Goal: Obtain resource: Obtain resource

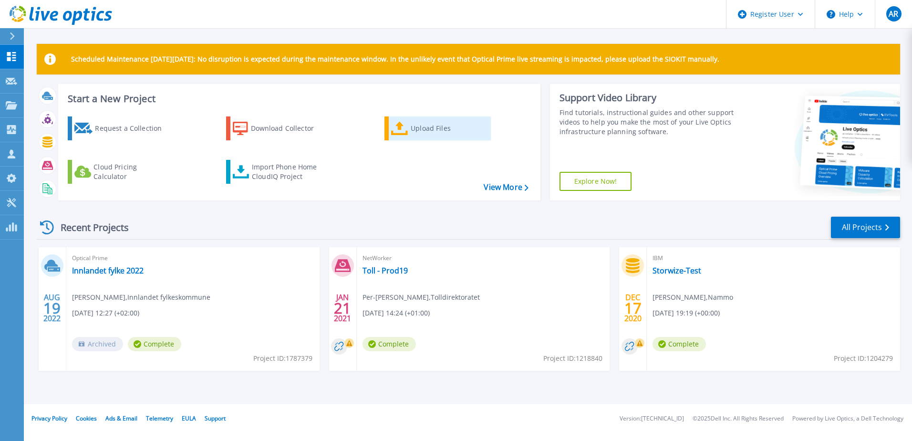
click at [433, 128] on div "Upload Files" at bounding box center [449, 128] width 76 height 19
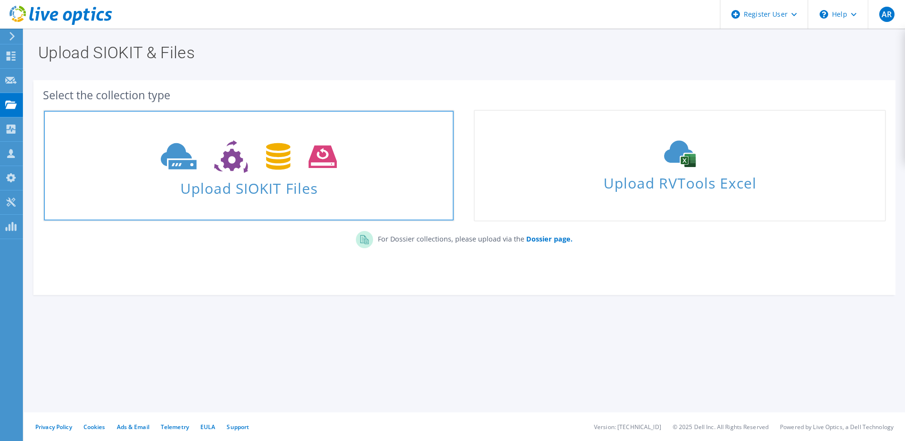
click at [265, 170] on icon at bounding box center [249, 156] width 176 height 33
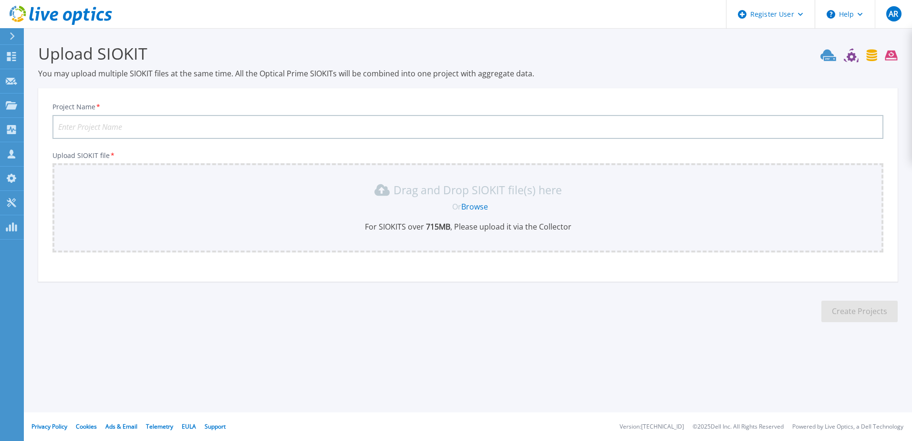
click at [88, 125] on input "Project Name *" at bounding box center [467, 127] width 831 height 24
type input "Green Mountain - Data Domain sizing"
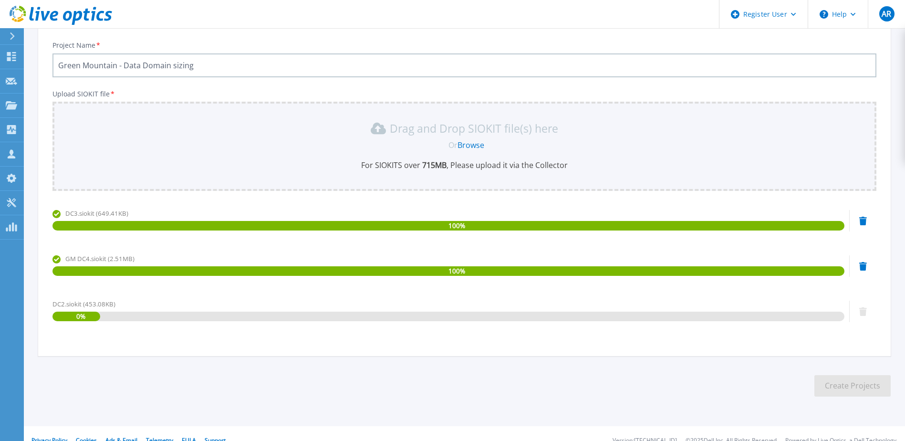
scroll to position [75, 0]
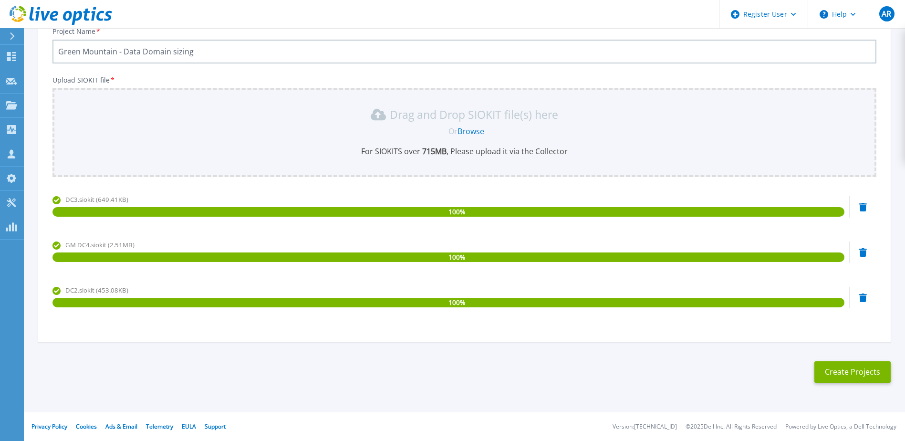
click at [246, 159] on div "Drag and Drop SIOKIT file(s) here Or Browse For SIOKITS over 715 MB , Please up…" at bounding box center [464, 132] width 824 height 89
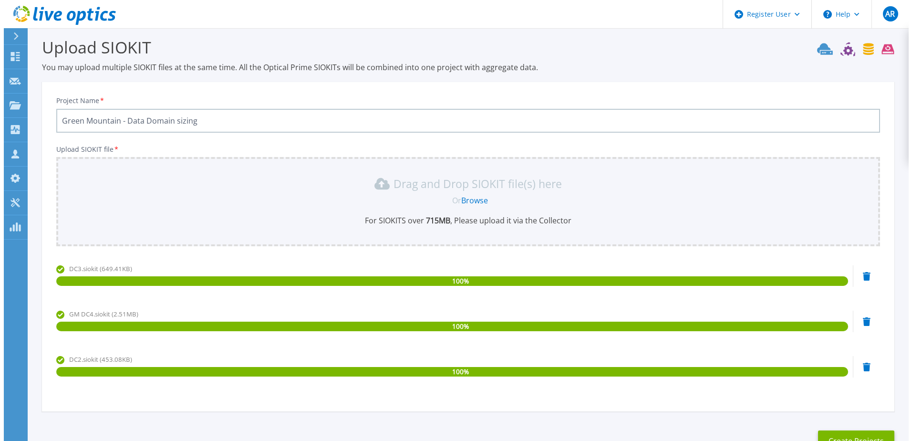
scroll to position [0, 0]
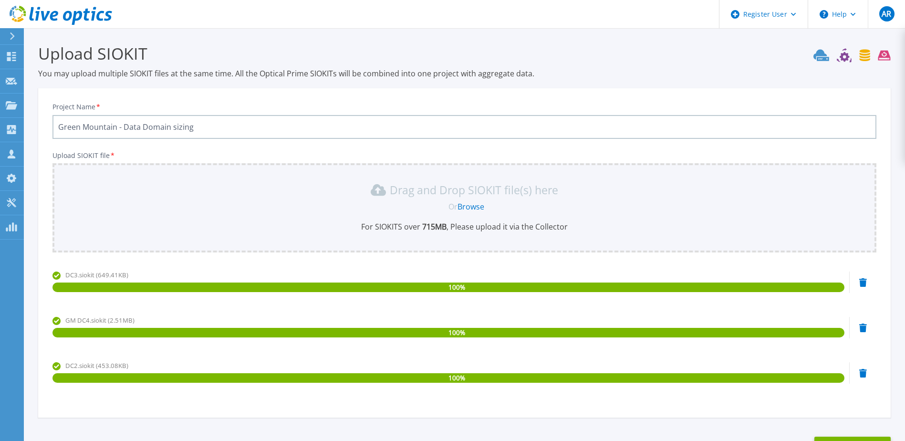
click at [101, 195] on div "Drag and Drop SIOKIT file(s) here" at bounding box center [464, 189] width 812 height 15
click at [206, 225] on p "For SIOKITS over 715 MB , Please upload it via the Collector" at bounding box center [464, 226] width 812 height 10
click at [206, 217] on div "Drag and Drop SIOKIT file(s) here Or Browse For SIOKITS over 715 MB , Please up…" at bounding box center [464, 207] width 812 height 50
click at [294, 221] on div "Drag and Drop SIOKIT file(s) here Or Browse For SIOKITS over 715 MB , Please up…" at bounding box center [464, 207] width 812 height 50
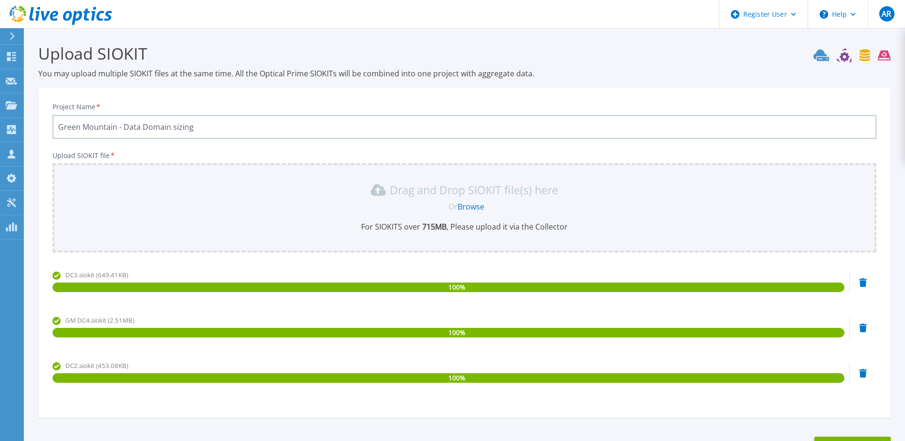
click at [862, 283] on icon at bounding box center [863, 282] width 8 height 9
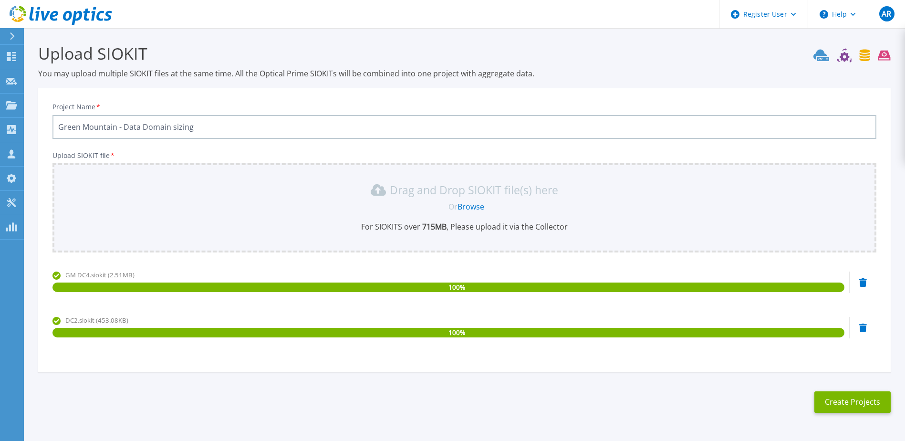
click at [863, 282] on icon at bounding box center [863, 282] width 8 height 9
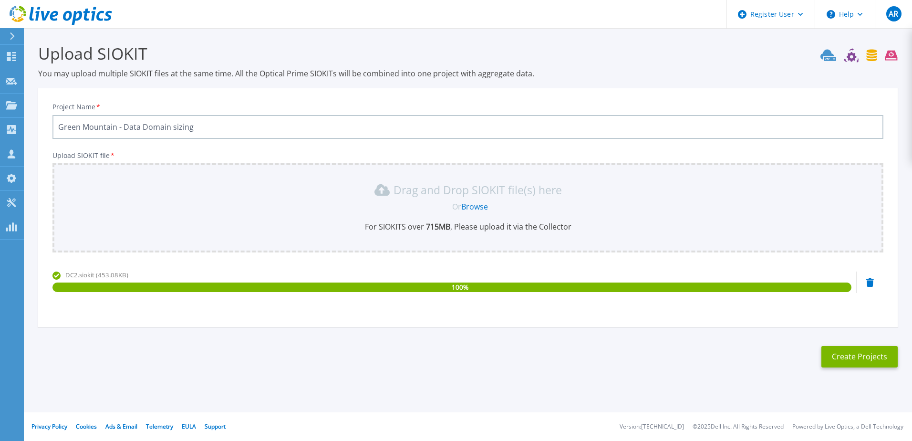
click at [873, 282] on icon at bounding box center [870, 282] width 8 height 9
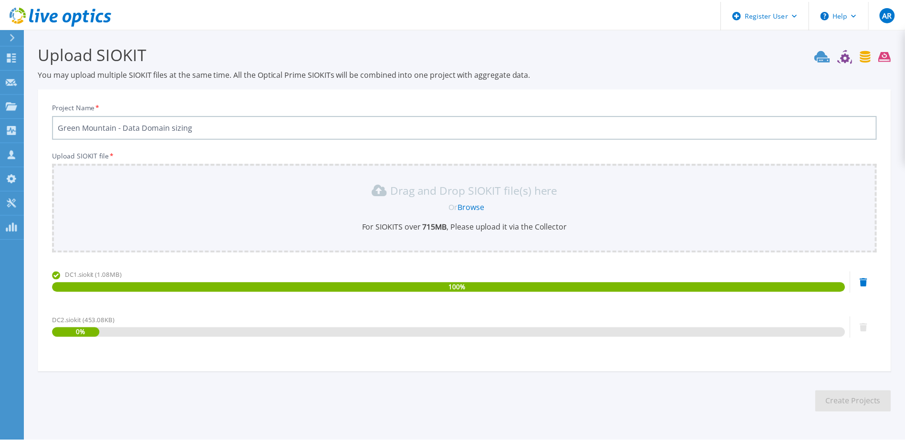
scroll to position [30, 0]
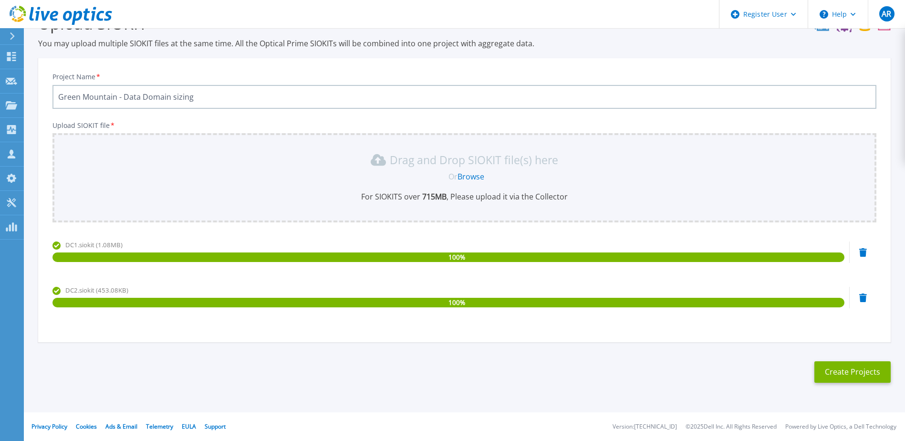
click at [471, 176] on link "Browse" at bounding box center [470, 176] width 27 height 10
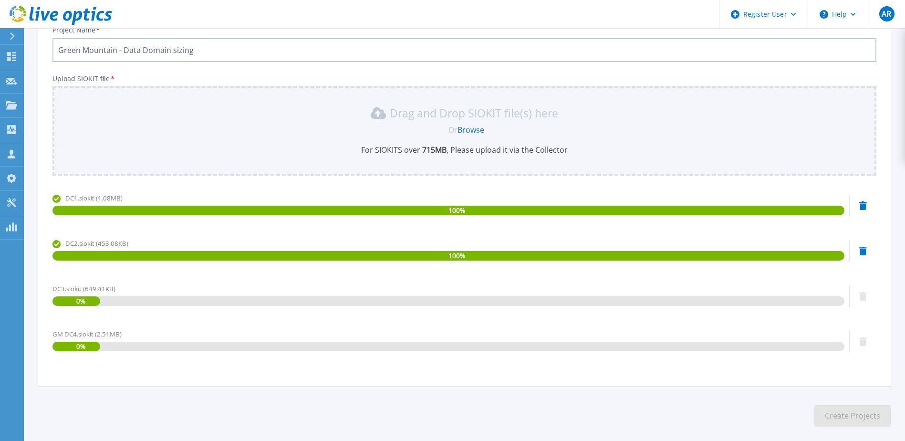
scroll to position [121, 0]
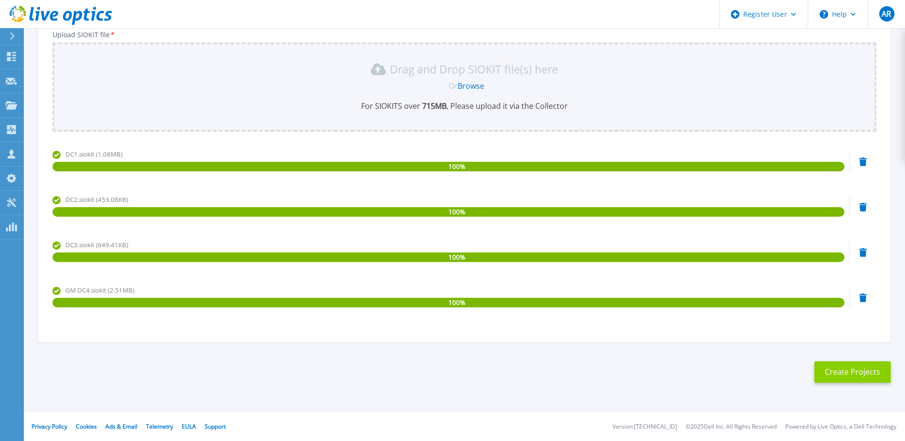
click at [849, 371] on button "Create Projects" at bounding box center [852, 371] width 76 height 21
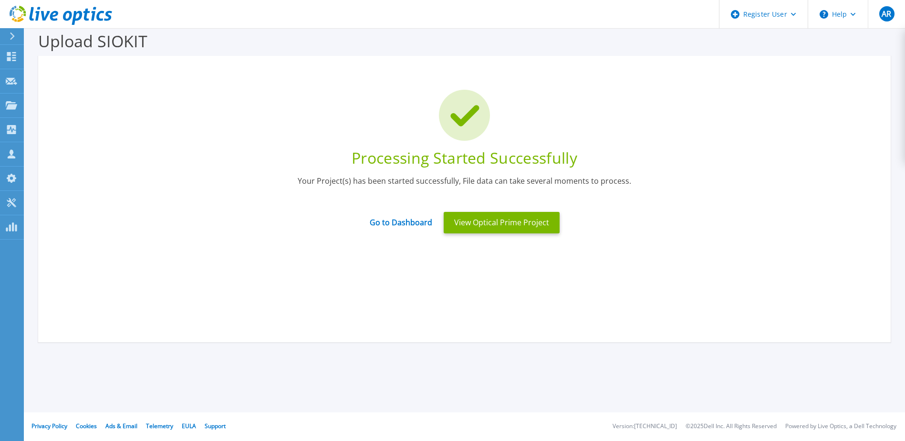
scroll to position [12, 0]
click at [520, 220] on button "View Optical Prime Project" at bounding box center [502, 222] width 116 height 21
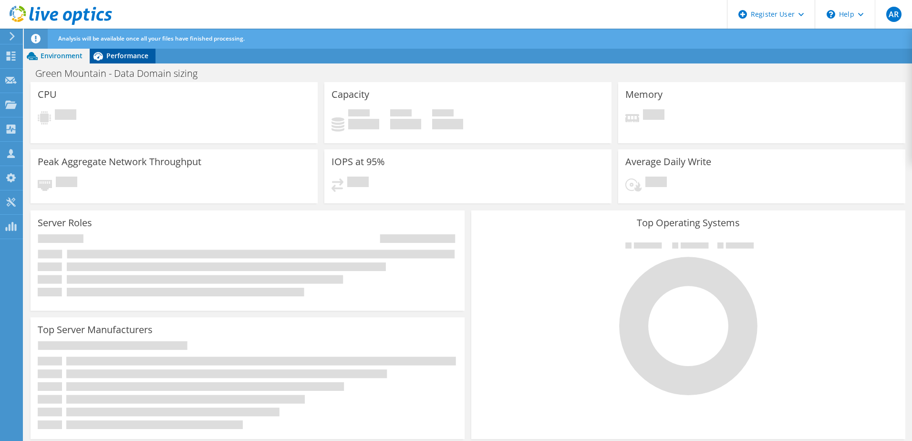
drag, startPoint x: 120, startPoint y: 57, endPoint x: 124, endPoint y: 60, distance: 4.9
click at [120, 57] on span "Performance" at bounding box center [127, 55] width 42 height 9
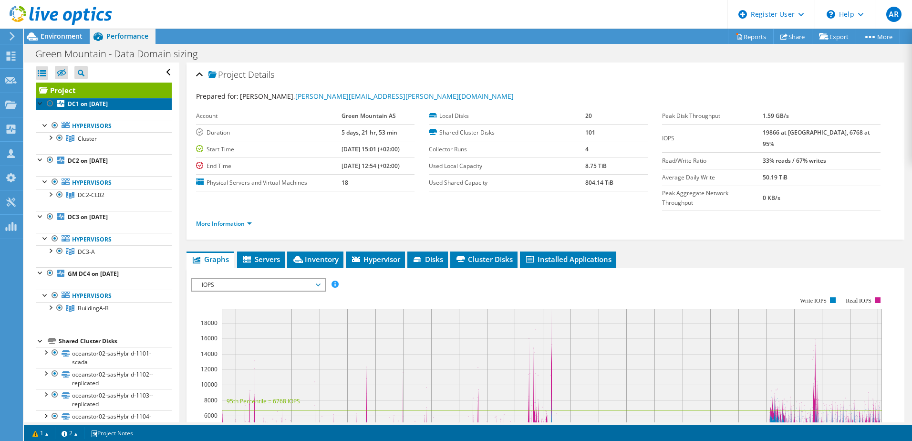
click at [91, 104] on b "DC1 on [DATE]" at bounding box center [88, 104] width 40 height 8
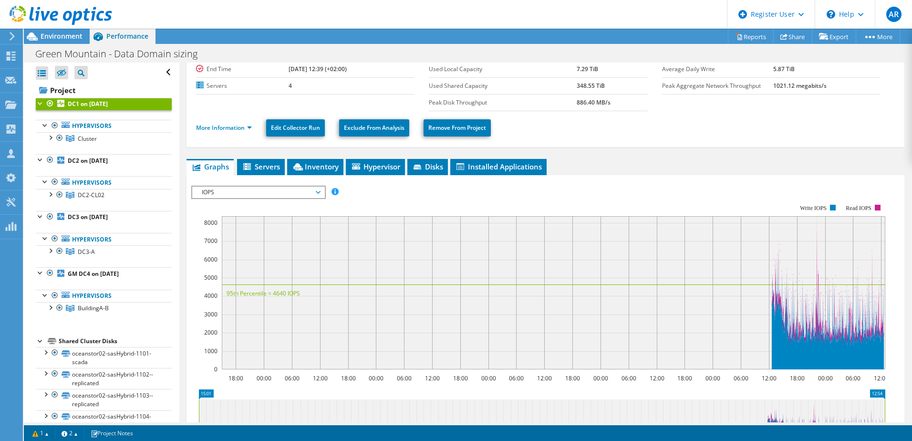
scroll to position [48, 0]
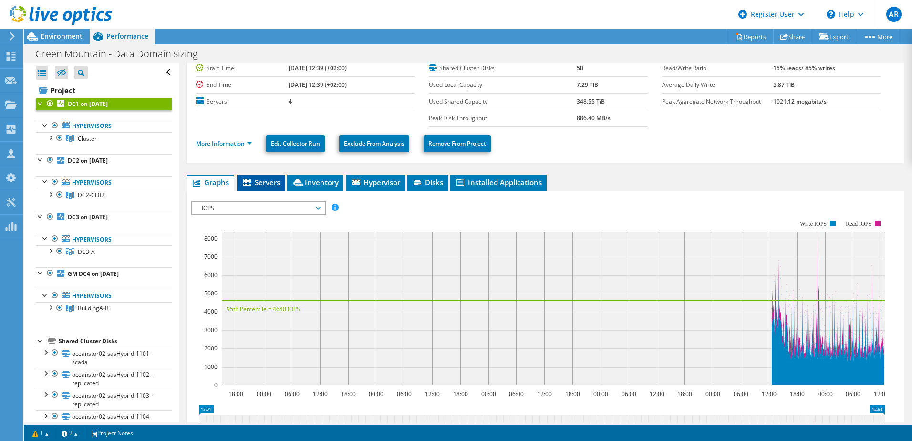
click at [259, 182] on span "Servers" at bounding box center [261, 182] width 38 height 10
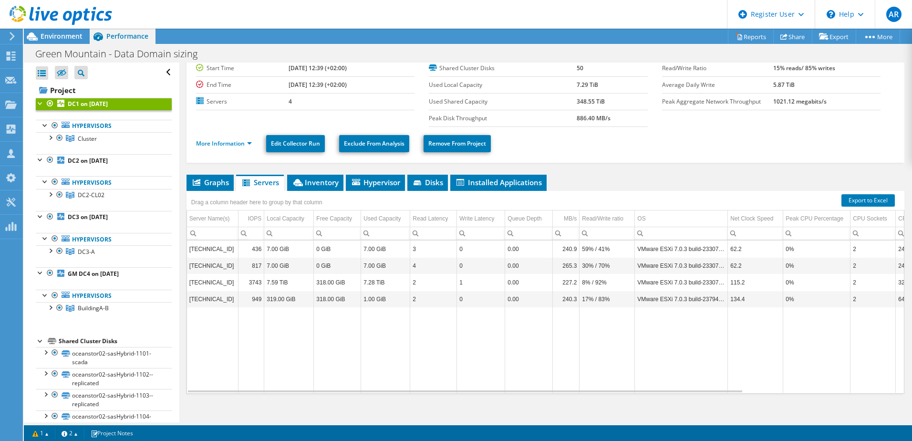
click at [40, 103] on div at bounding box center [41, 103] width 10 height 10
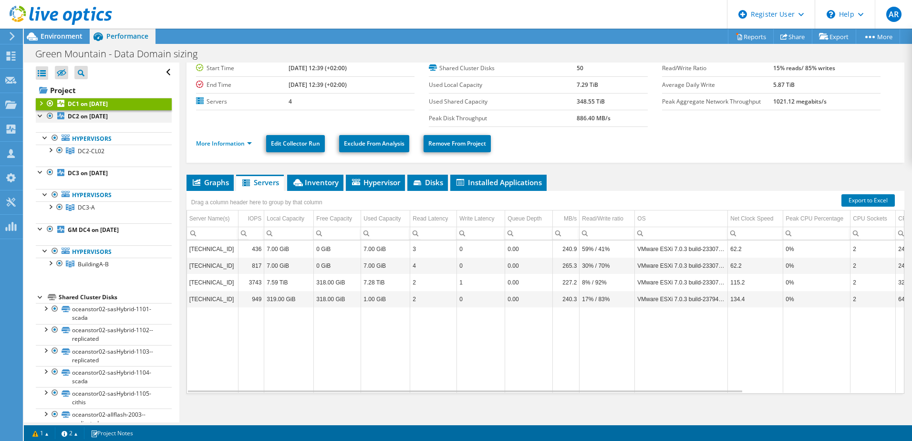
click at [41, 114] on div at bounding box center [41, 115] width 10 height 10
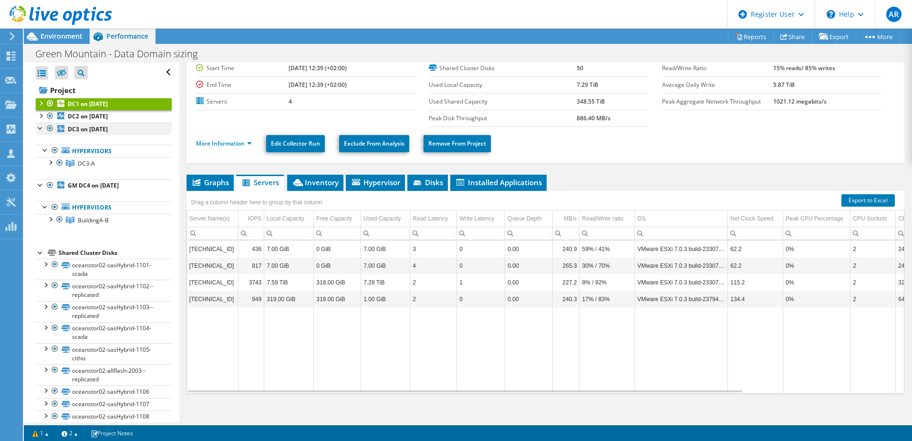
click at [39, 128] on div at bounding box center [41, 128] width 10 height 10
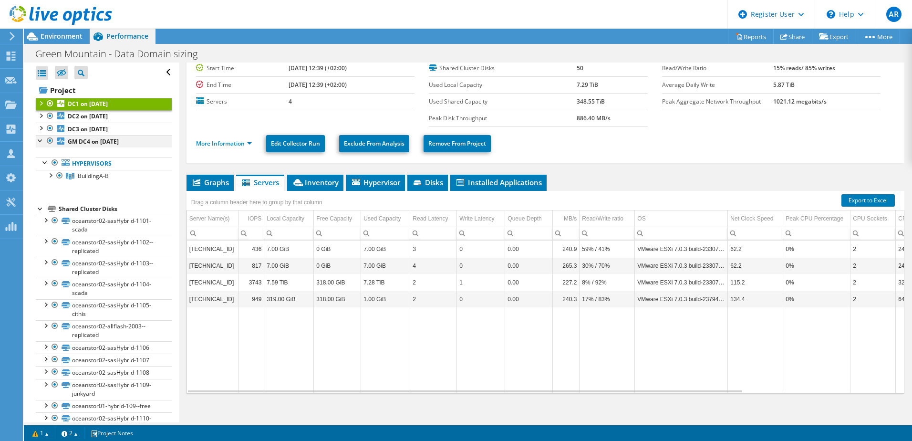
click at [41, 140] on div at bounding box center [41, 140] width 10 height 10
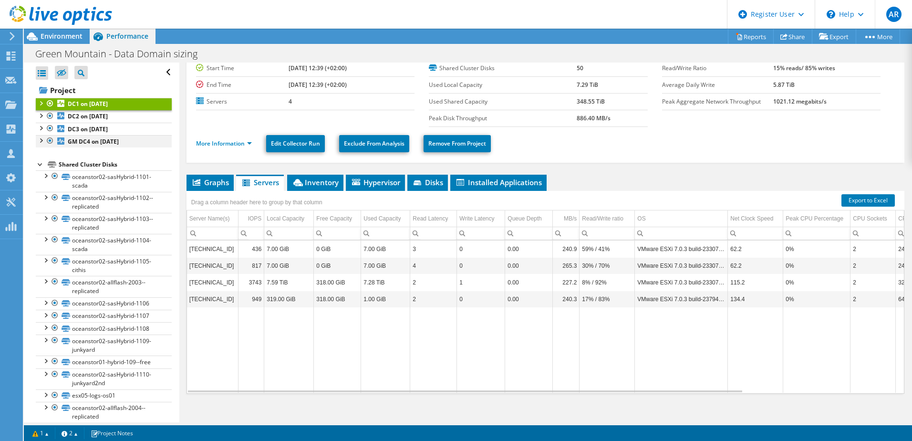
click at [41, 140] on div at bounding box center [41, 140] width 10 height 10
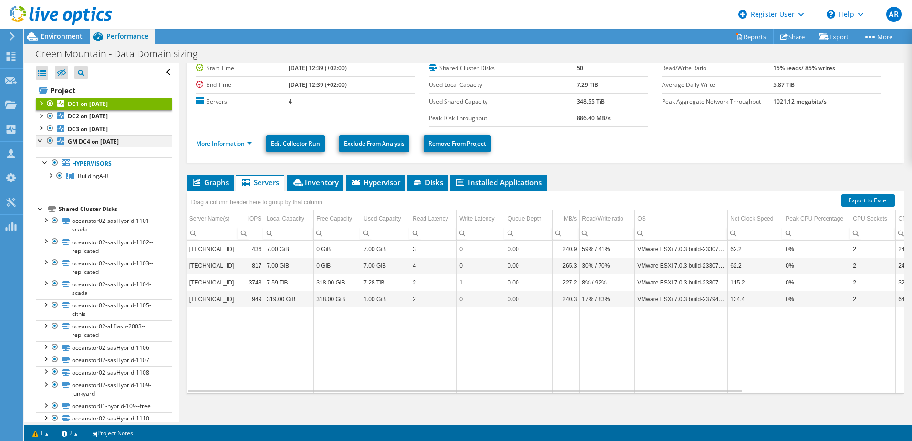
click at [39, 141] on div at bounding box center [41, 140] width 10 height 10
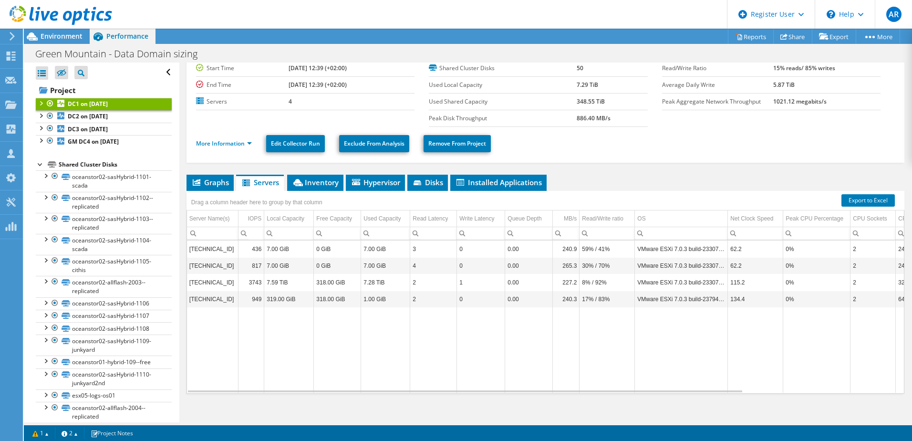
click at [41, 164] on div at bounding box center [41, 164] width 10 height 10
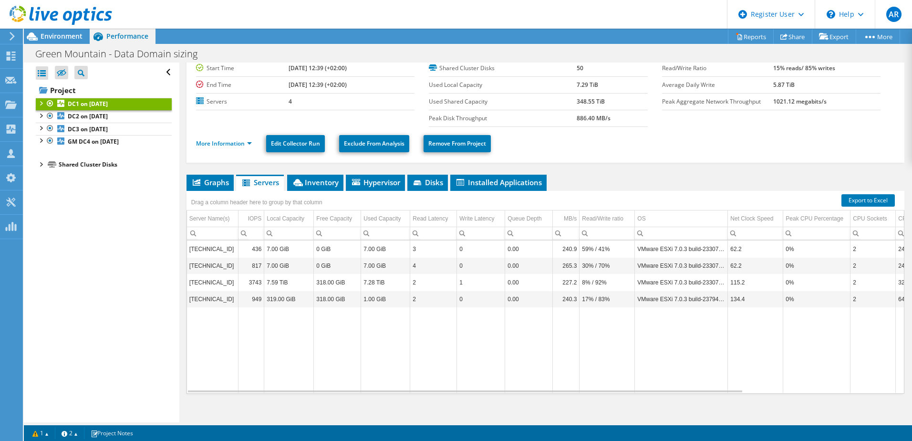
scroll to position [0, 0]
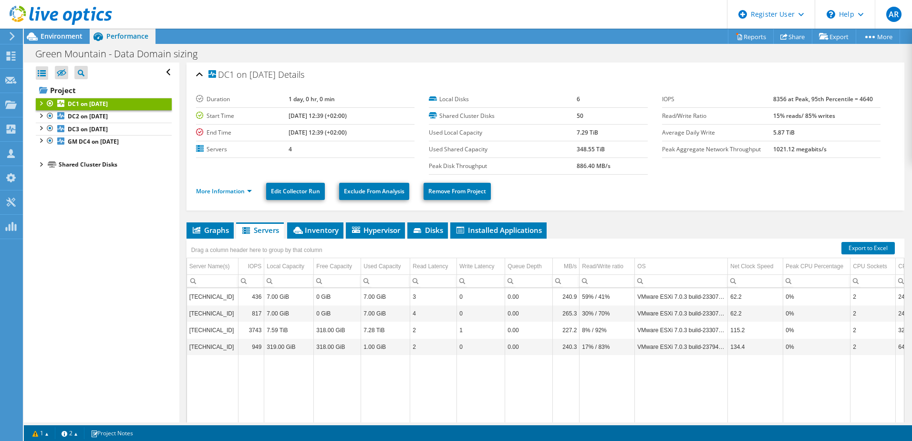
click at [203, 72] on h2 "DC1 on 9/15/2025 Details" at bounding box center [250, 74] width 108 height 19
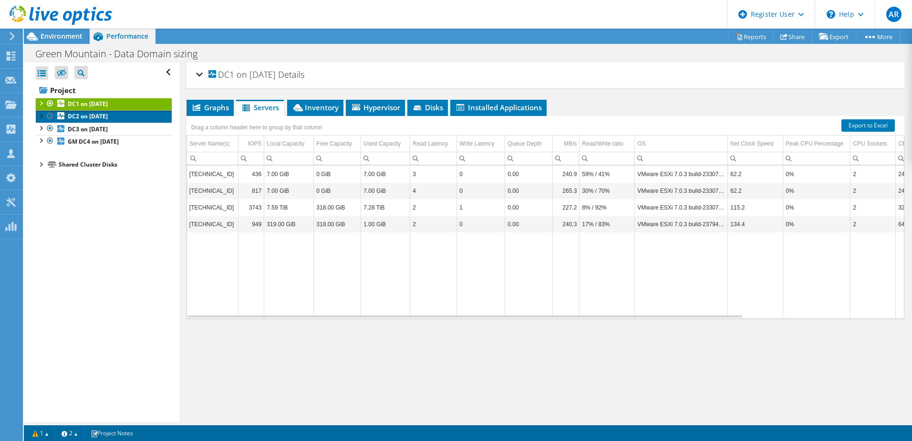
click at [103, 116] on b "DC2 on [DATE]" at bounding box center [88, 116] width 40 height 8
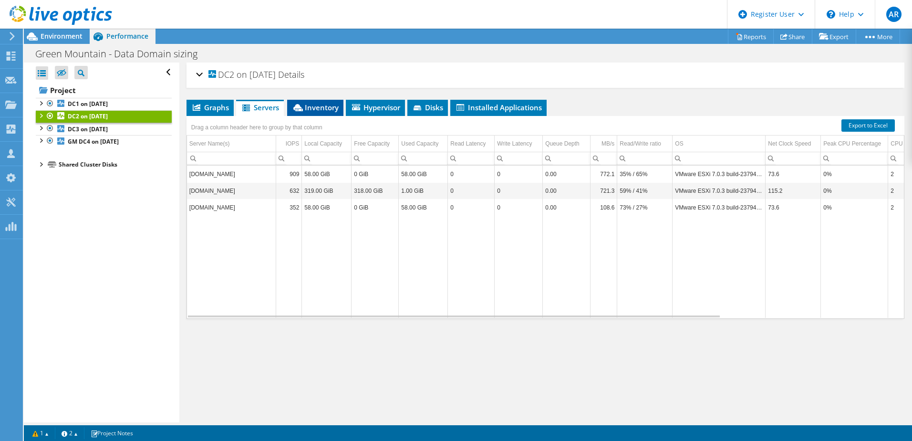
click at [320, 107] on span "Inventory" at bounding box center [315, 108] width 47 height 10
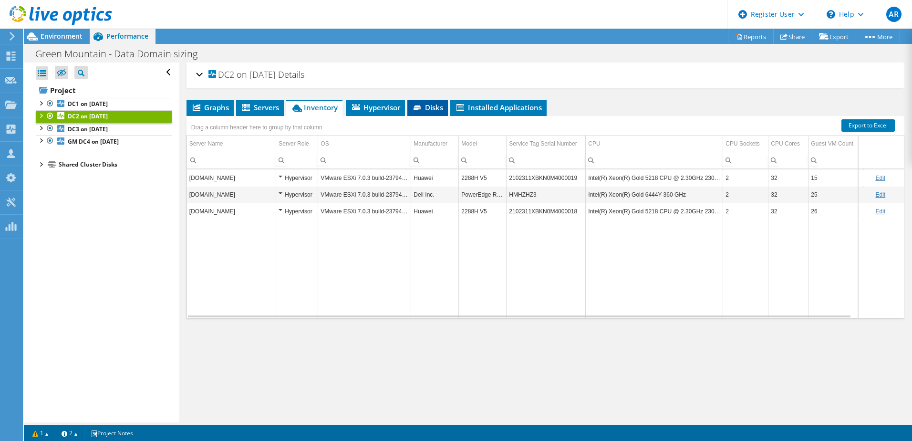
click at [448, 108] on li "Disks" at bounding box center [427, 108] width 41 height 16
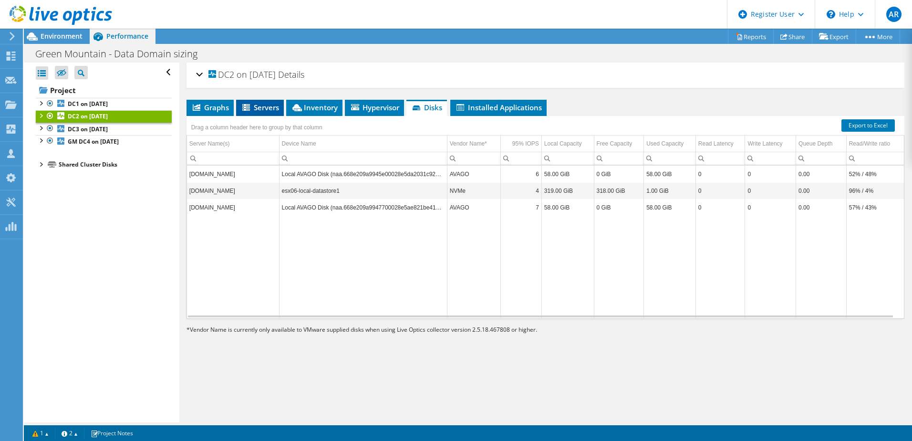
click at [263, 108] on span "Servers" at bounding box center [260, 108] width 38 height 10
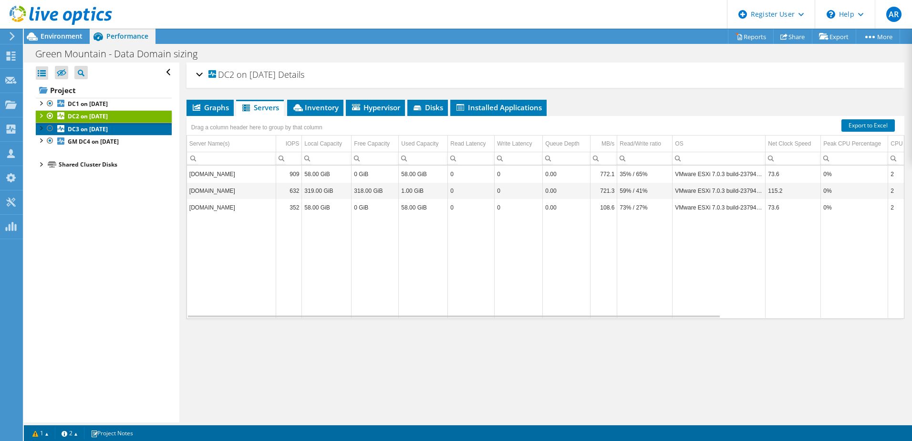
click at [97, 126] on b "DC3 on [DATE]" at bounding box center [88, 129] width 40 height 8
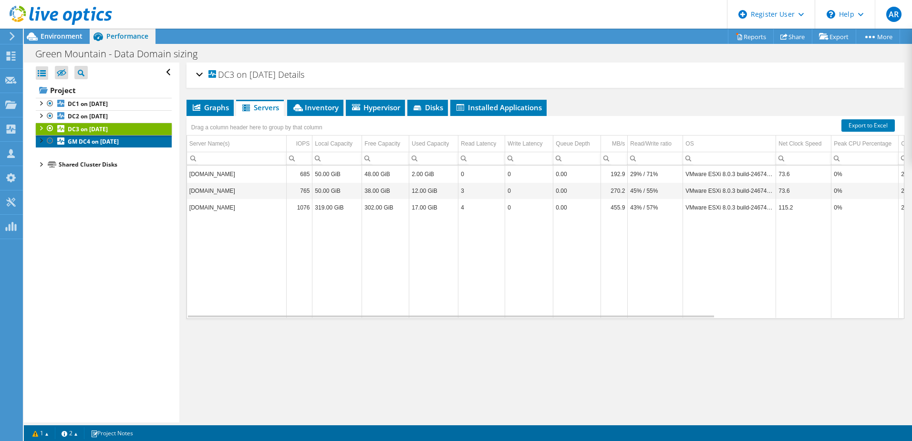
click at [99, 142] on b "GM DC4 on [DATE]" at bounding box center [93, 141] width 51 height 8
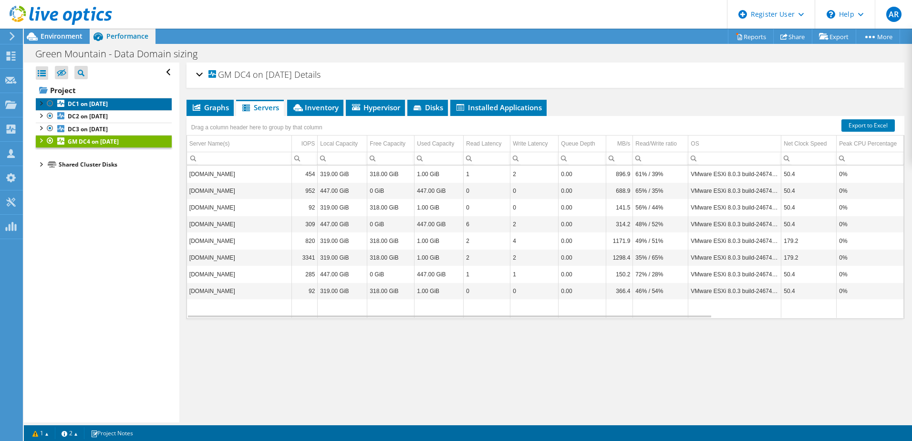
click at [102, 104] on b "DC1 on [DATE]" at bounding box center [88, 104] width 40 height 8
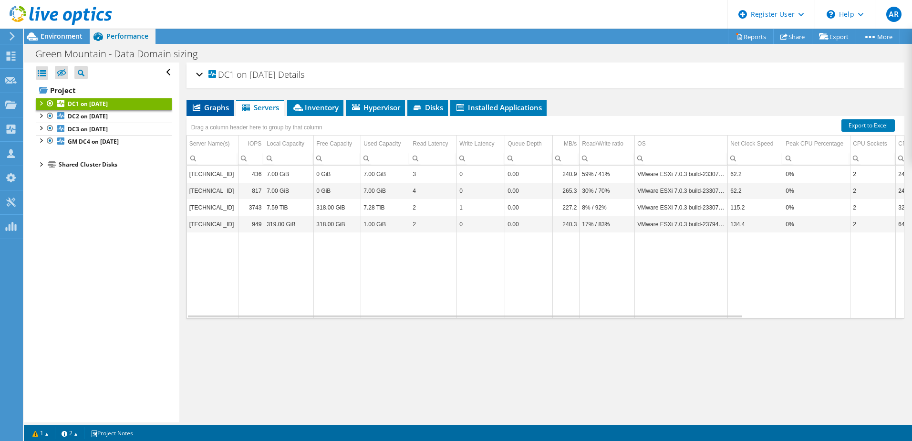
click at [217, 106] on span "Graphs" at bounding box center [210, 108] width 38 height 10
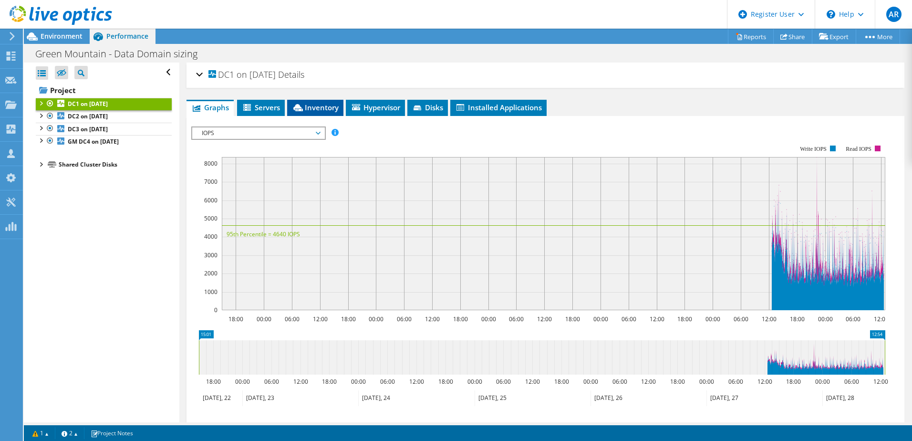
click at [328, 108] on span "Inventory" at bounding box center [315, 108] width 47 height 10
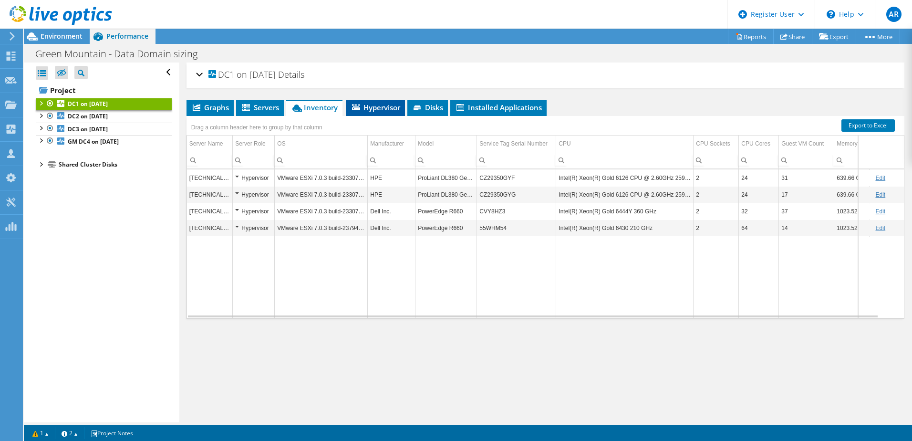
click at [387, 108] on span "Hypervisor" at bounding box center [376, 108] width 50 height 10
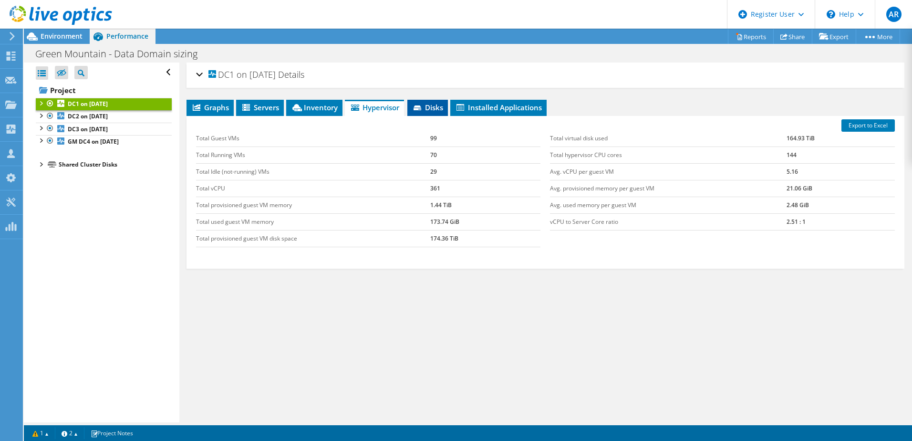
click at [433, 107] on span "Disks" at bounding box center [427, 108] width 31 height 10
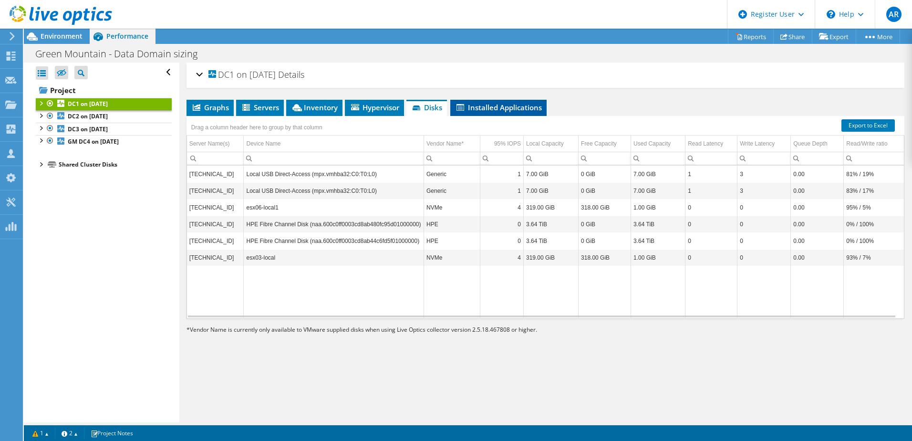
click at [509, 104] on span "Installed Applications" at bounding box center [498, 108] width 87 height 10
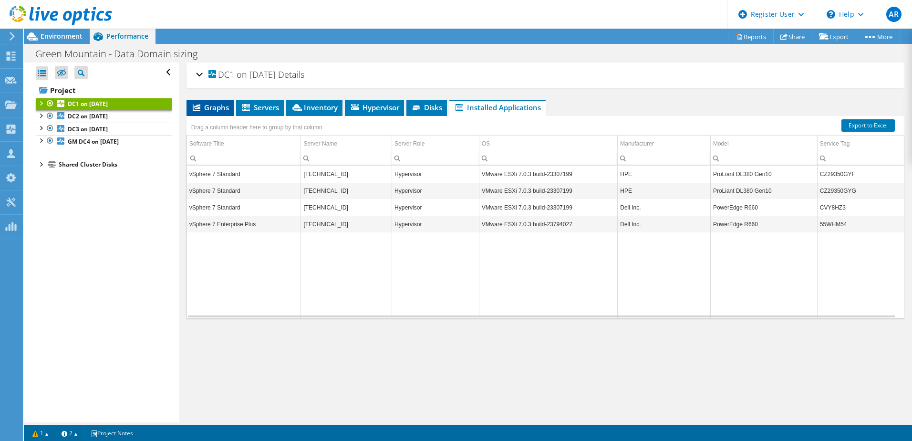
drag, startPoint x: 218, startPoint y: 105, endPoint x: 230, endPoint y: 106, distance: 11.9
click at [218, 105] on span "Graphs" at bounding box center [210, 108] width 38 height 10
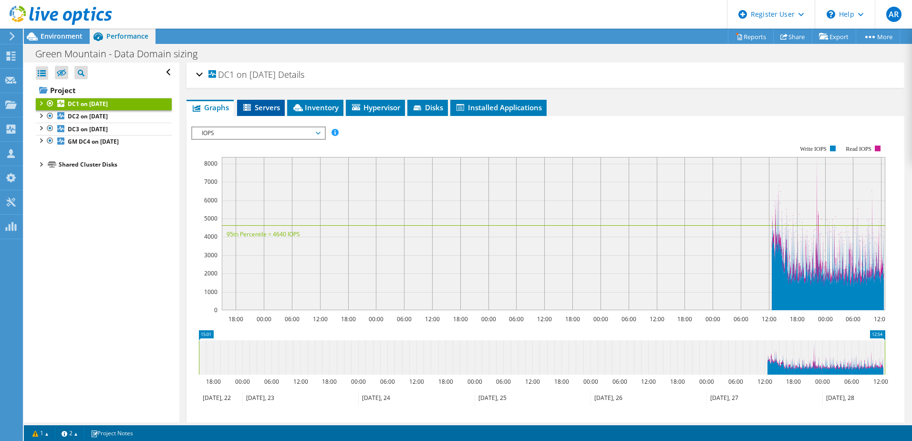
click at [268, 104] on span "Servers" at bounding box center [261, 108] width 38 height 10
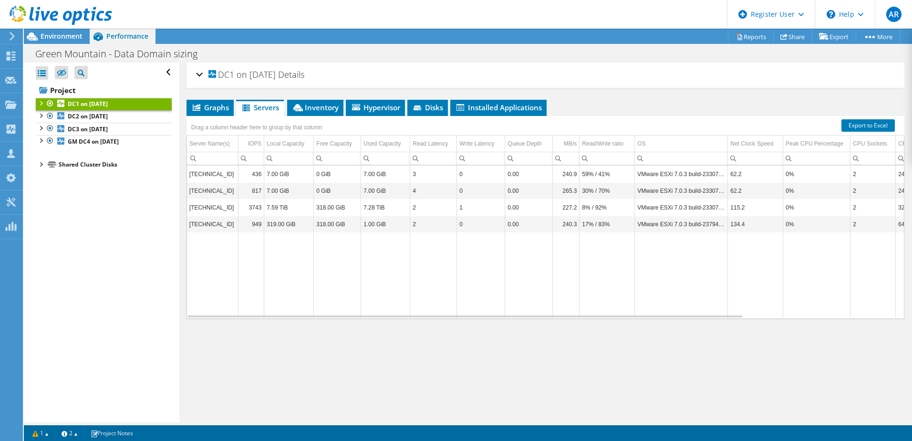
click at [41, 162] on div at bounding box center [41, 164] width 10 height 10
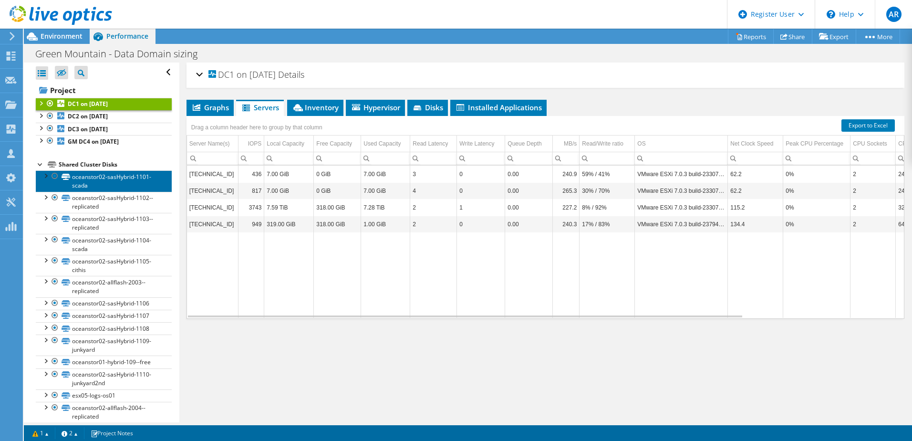
click at [117, 174] on link "oceanstor02-sasHybrid-1101-scada" at bounding box center [104, 180] width 136 height 21
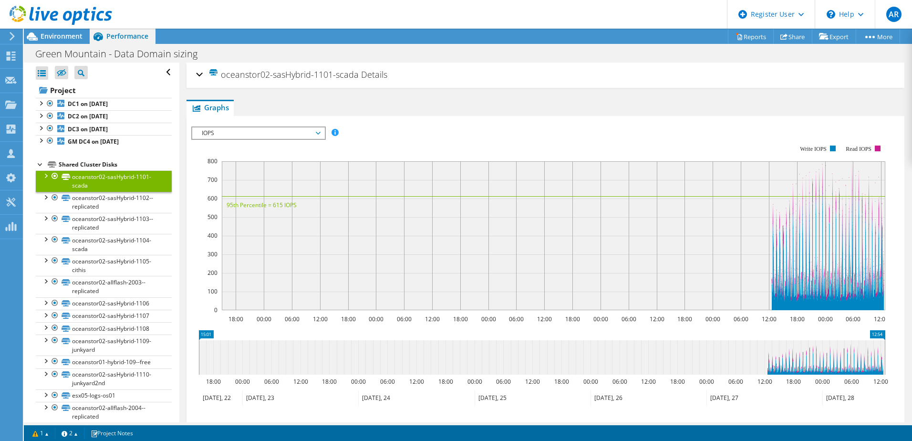
click at [39, 164] on div at bounding box center [41, 164] width 10 height 10
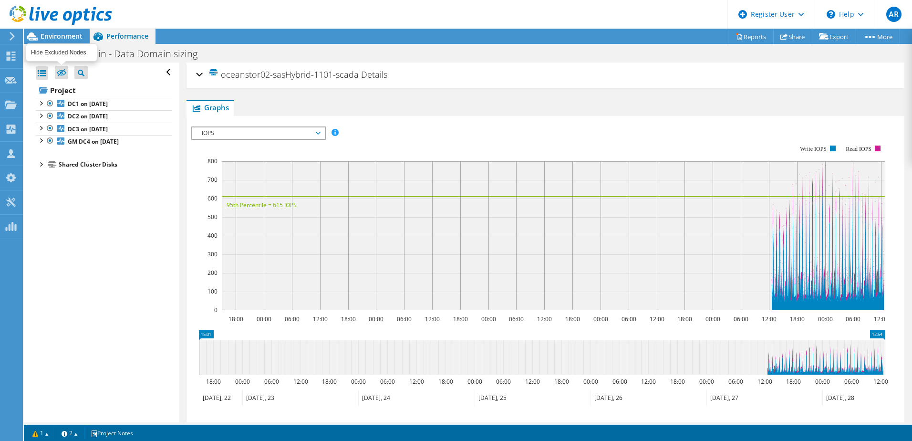
click at [62, 70] on icon at bounding box center [62, 72] width 10 height 7
click at [0, 0] on input "checkbox" at bounding box center [0, 0] width 0 height 0
click at [62, 70] on icon at bounding box center [62, 72] width 10 height 7
click at [0, 0] on input "checkbox" at bounding box center [0, 0] width 0 height 0
click at [96, 103] on b "DC1 on [DATE]" at bounding box center [88, 104] width 40 height 8
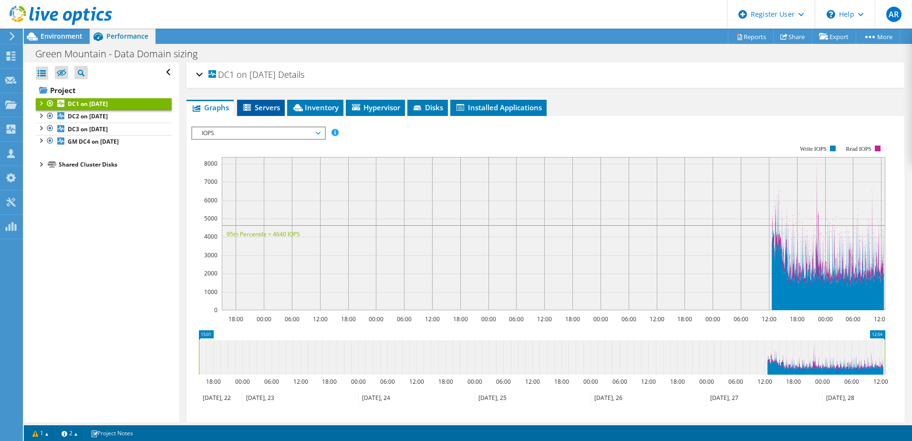
click at [259, 102] on li "Servers" at bounding box center [261, 108] width 48 height 16
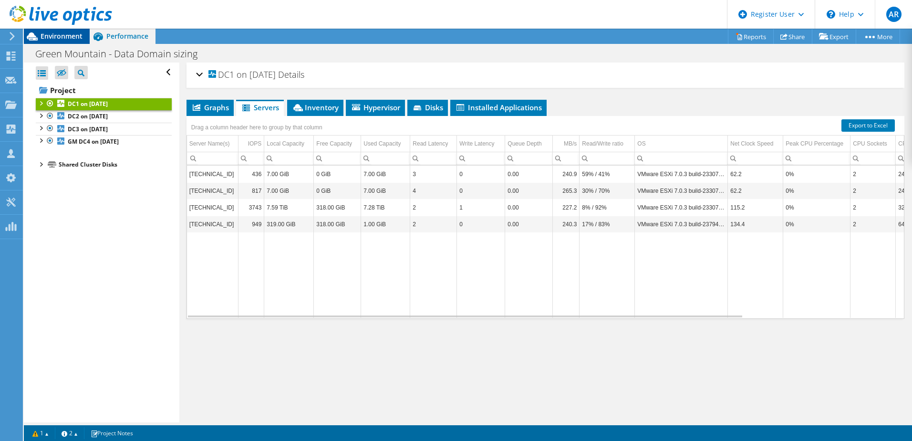
click at [51, 32] on span "Environment" at bounding box center [62, 35] width 42 height 9
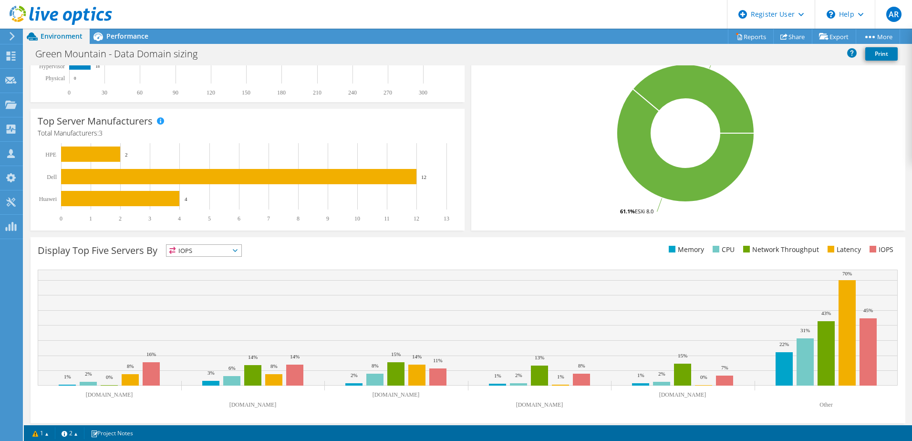
scroll to position [196, 0]
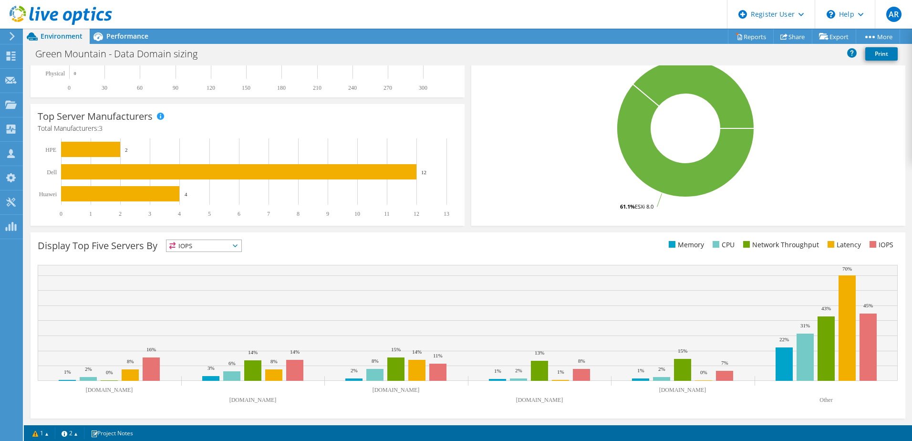
click at [241, 245] on span "IOPS" at bounding box center [203, 245] width 75 height 11
click at [458, 255] on div "Display Top Five Servers By IOPS IOPS" at bounding box center [468, 325] width 875 height 186
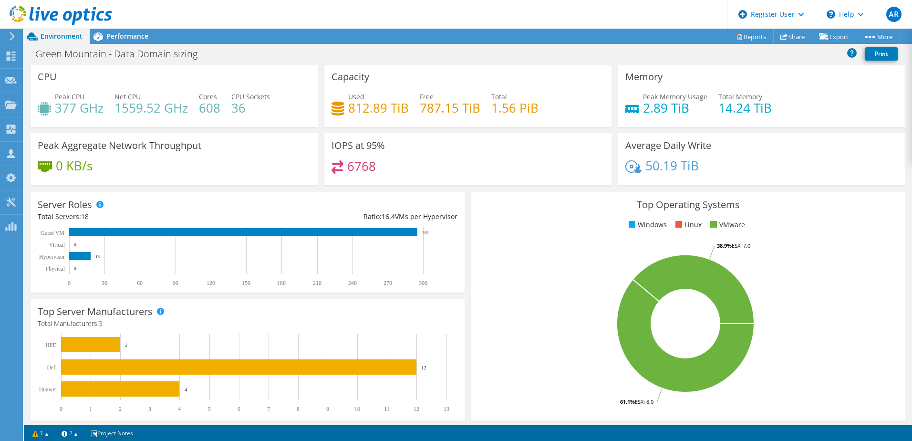
scroll to position [0, 0]
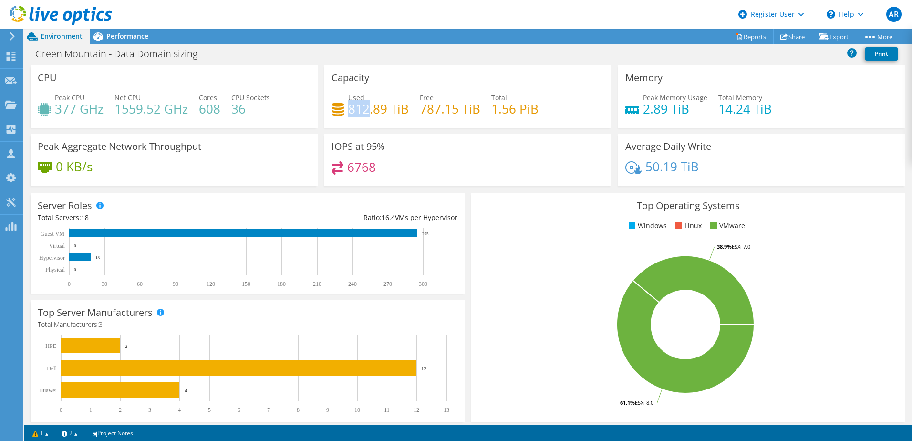
drag, startPoint x: 348, startPoint y: 109, endPoint x: 368, endPoint y: 109, distance: 20.5
click at [368, 109] on h4 "812.89 TiB" at bounding box center [378, 108] width 61 height 10
click at [129, 33] on span "Performance" at bounding box center [127, 35] width 42 height 9
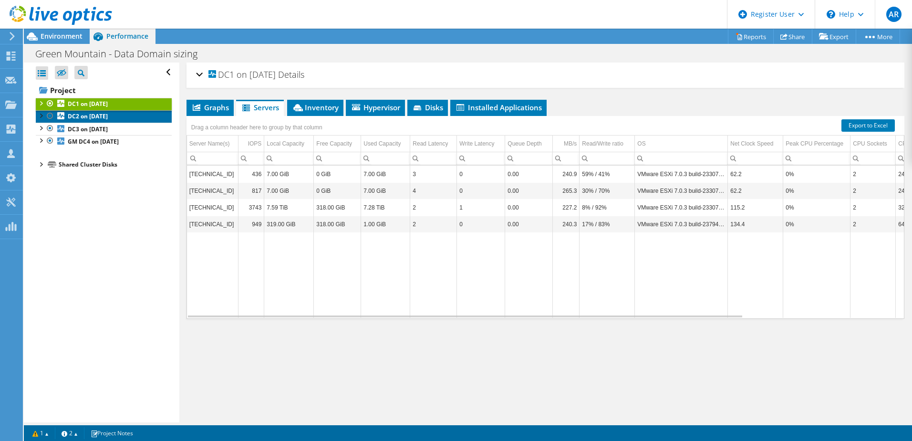
click at [93, 114] on b "DC2 on [DATE]" at bounding box center [88, 116] width 40 height 8
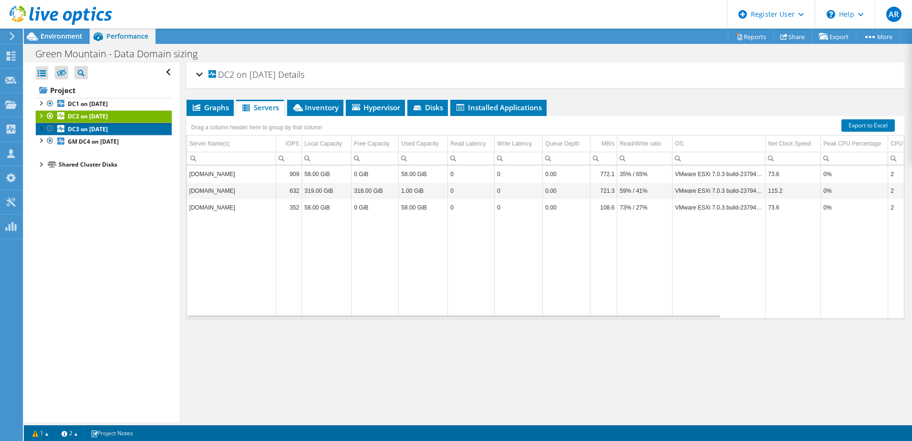
click at [99, 127] on b "DC3 on [DATE]" at bounding box center [88, 129] width 40 height 8
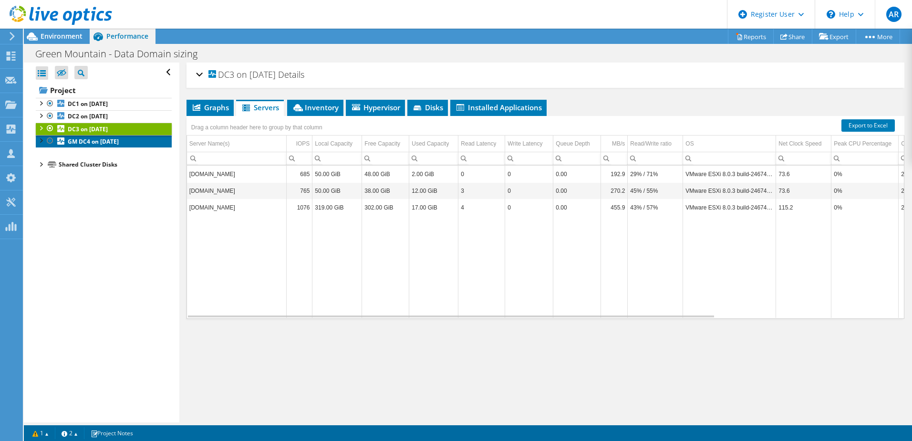
click at [101, 139] on b "GM DC4 on [DATE]" at bounding box center [93, 141] width 51 height 8
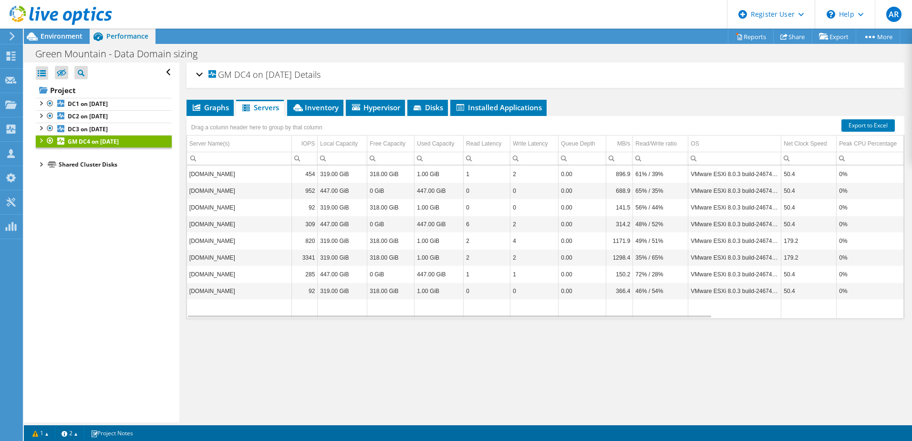
click at [43, 164] on div at bounding box center [41, 164] width 10 height 10
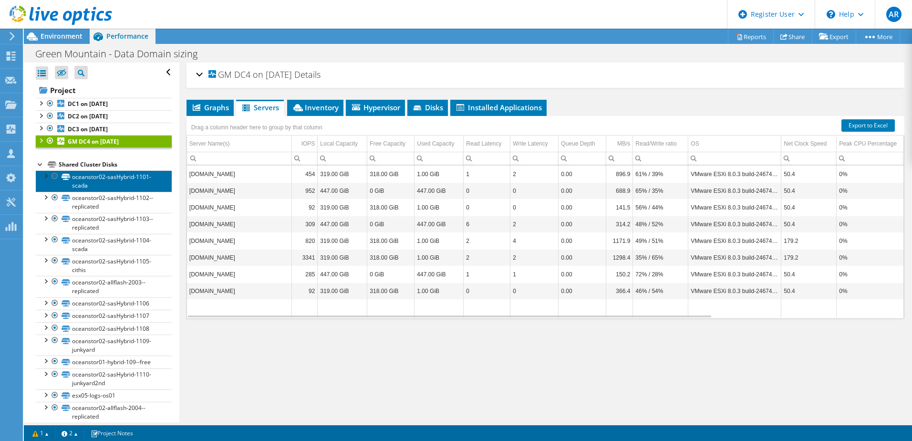
click at [113, 174] on link "oceanstor02-sasHybrid-1101-scada" at bounding box center [104, 180] width 136 height 21
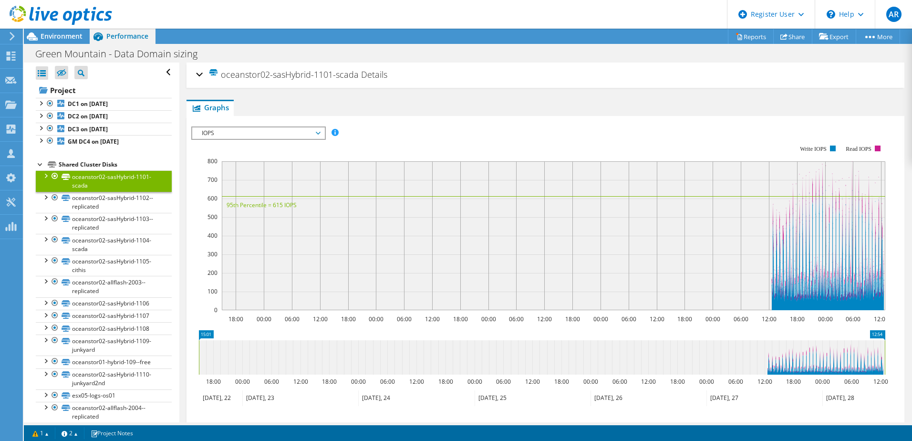
click at [313, 130] on span "IOPS" at bounding box center [258, 132] width 123 height 11
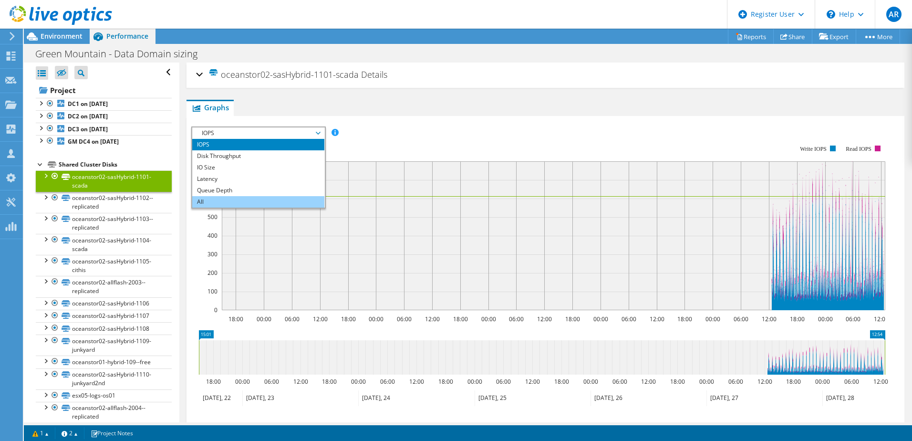
click at [211, 198] on li "All" at bounding box center [258, 201] width 132 height 11
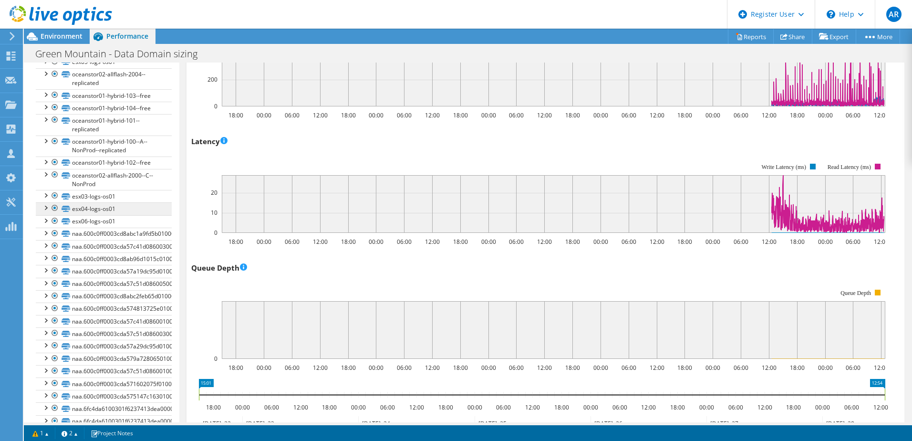
scroll to position [286, 0]
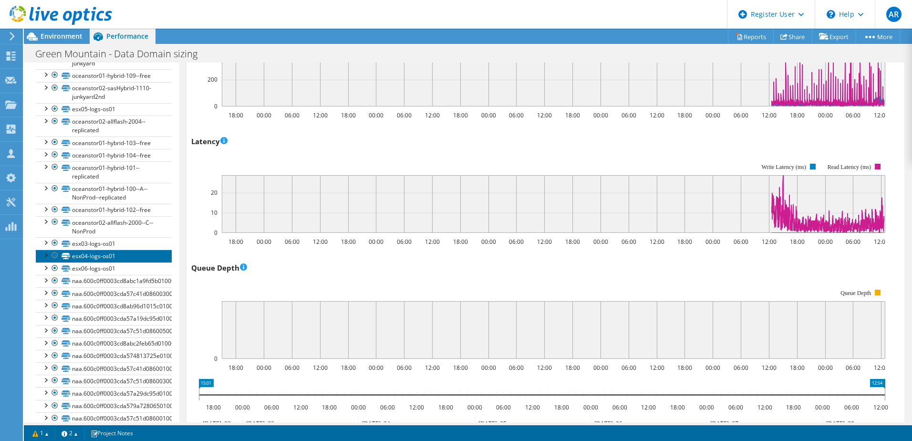
click at [101, 258] on link "esx04-logs-os01" at bounding box center [104, 255] width 136 height 12
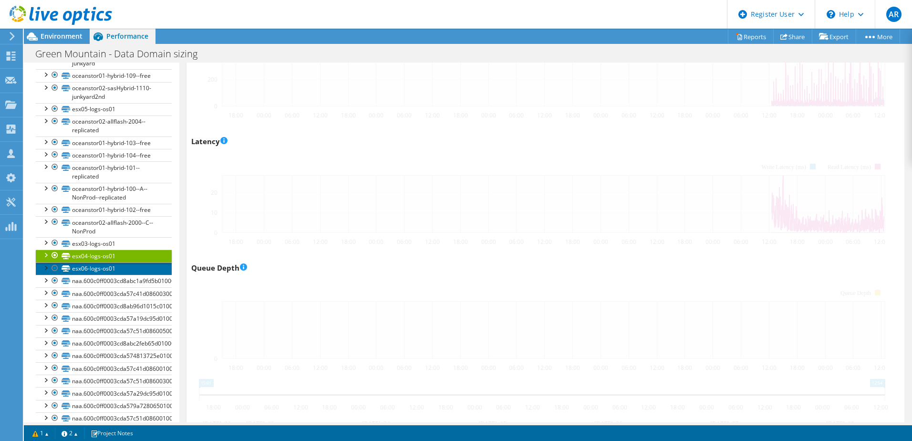
click at [104, 270] on link "esx06-logs-os01" at bounding box center [104, 268] width 136 height 12
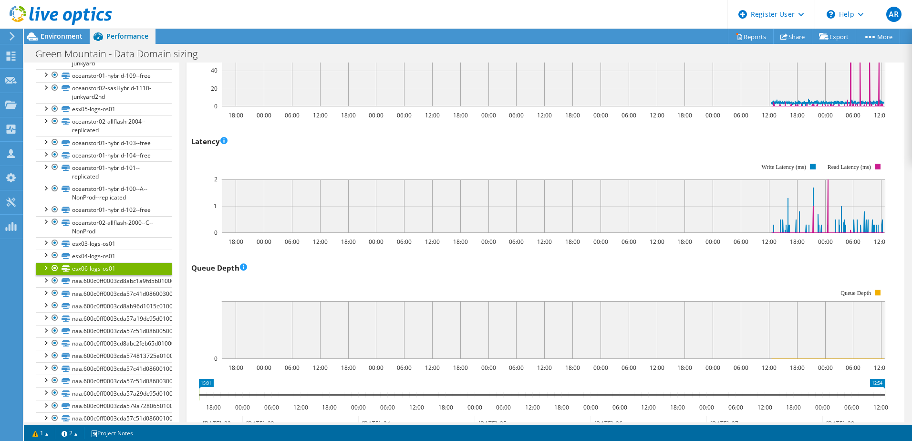
scroll to position [382, 0]
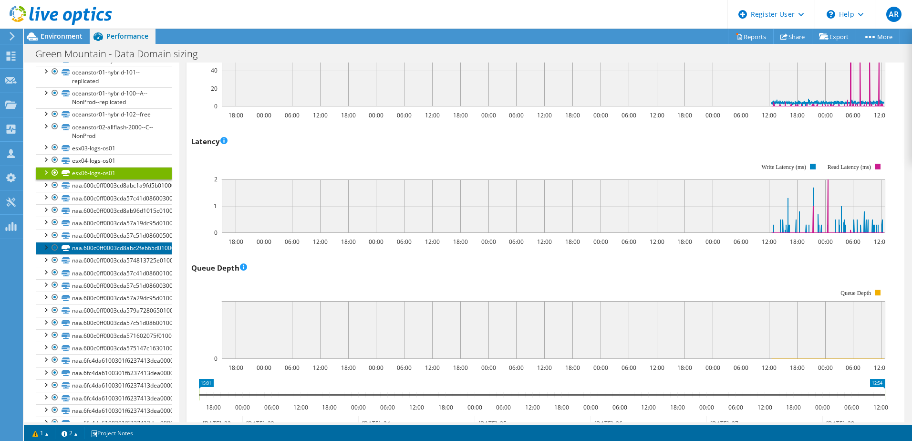
click at [115, 253] on link "naa.600c0ff0003cd8abc2feb65d01000000" at bounding box center [104, 248] width 136 height 12
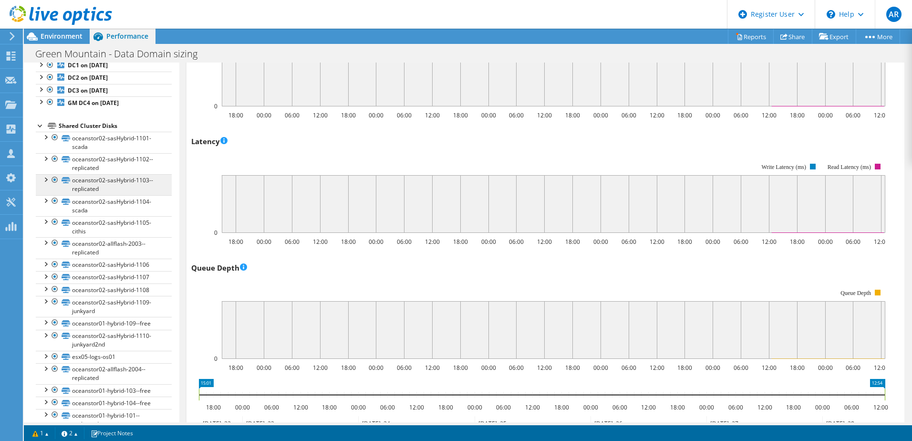
scroll to position [0, 0]
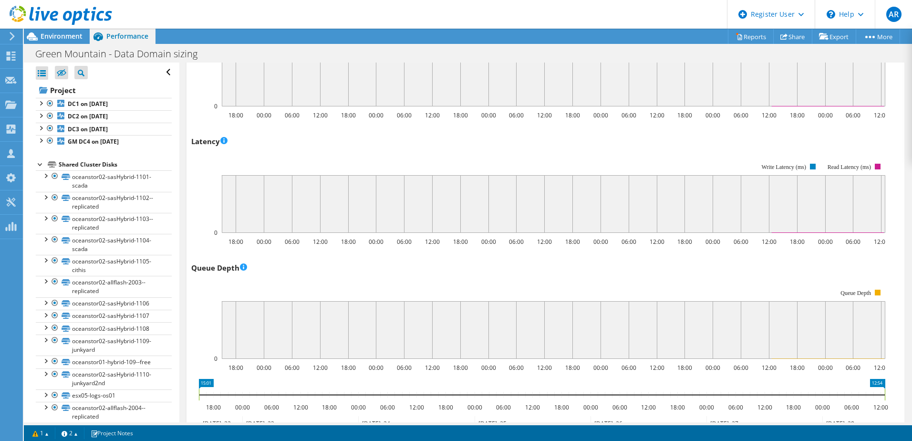
click at [40, 164] on div at bounding box center [41, 164] width 10 height 10
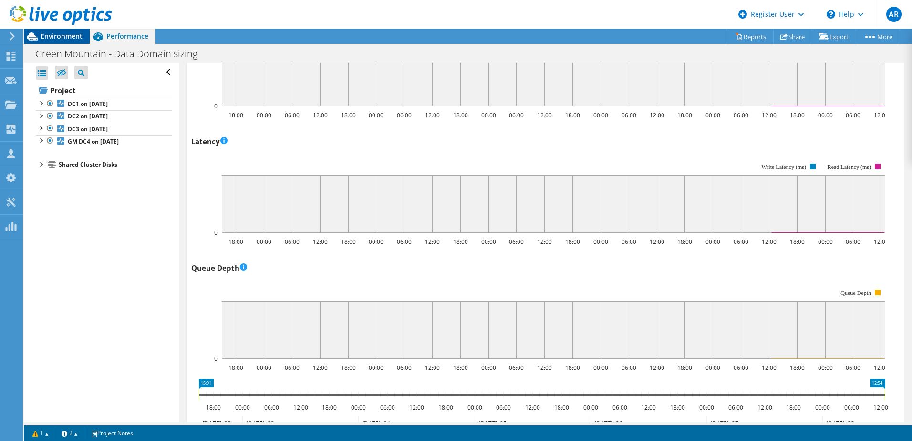
click at [54, 35] on span "Environment" at bounding box center [62, 35] width 42 height 9
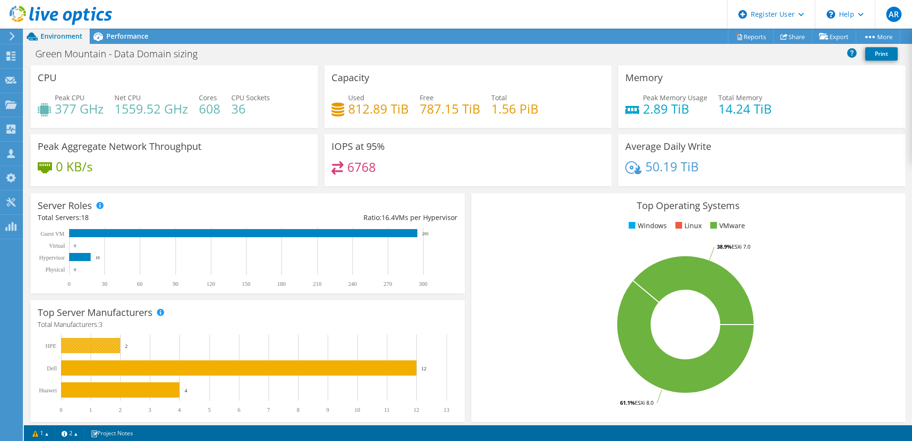
scroll to position [382, 0]
click at [525, 321] on rect at bounding box center [685, 324] width 414 height 167
drag, startPoint x: 346, startPoint y: 108, endPoint x: 389, endPoint y: 111, distance: 43.5
click at [389, 111] on h4 "812.89 TiB" at bounding box center [378, 108] width 61 height 10
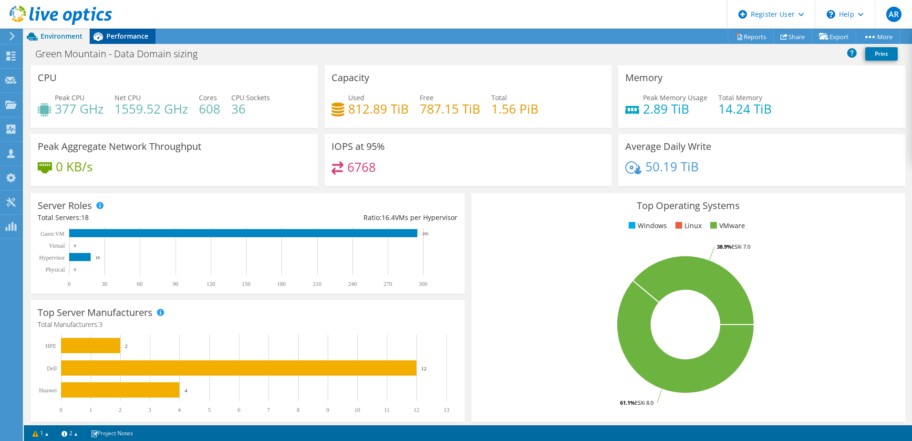
click at [118, 35] on span "Performance" at bounding box center [127, 35] width 42 height 9
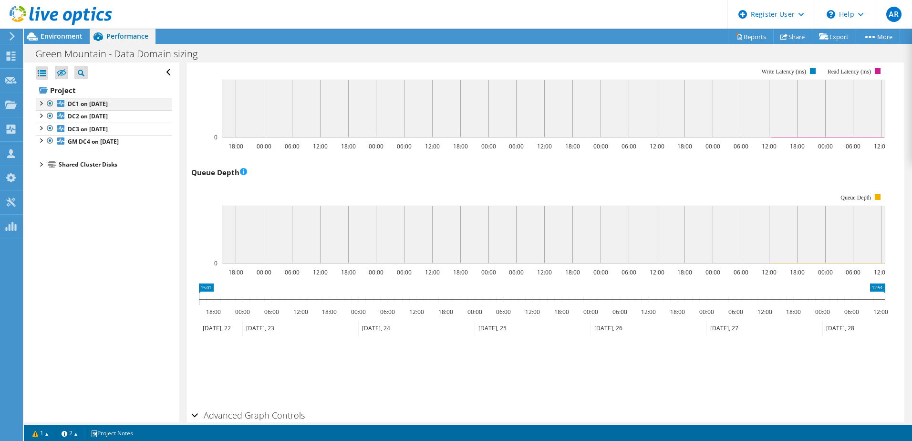
click at [41, 103] on div at bounding box center [41, 103] width 10 height 10
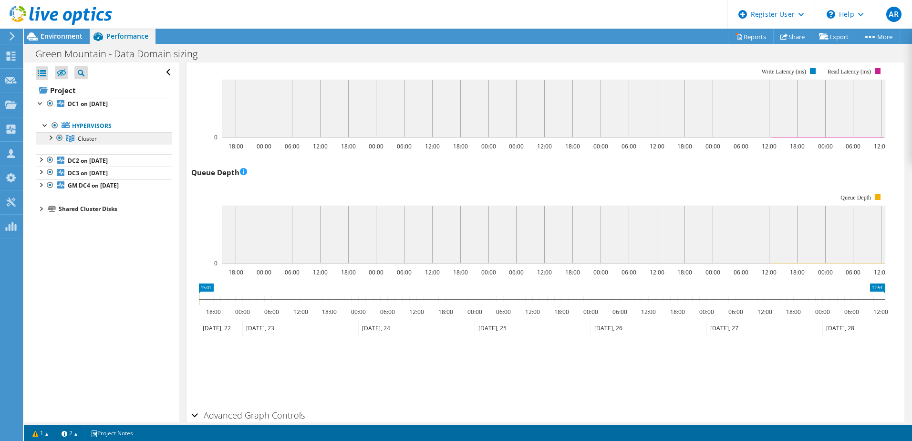
click at [86, 138] on span "Cluster" at bounding box center [87, 138] width 19 height 8
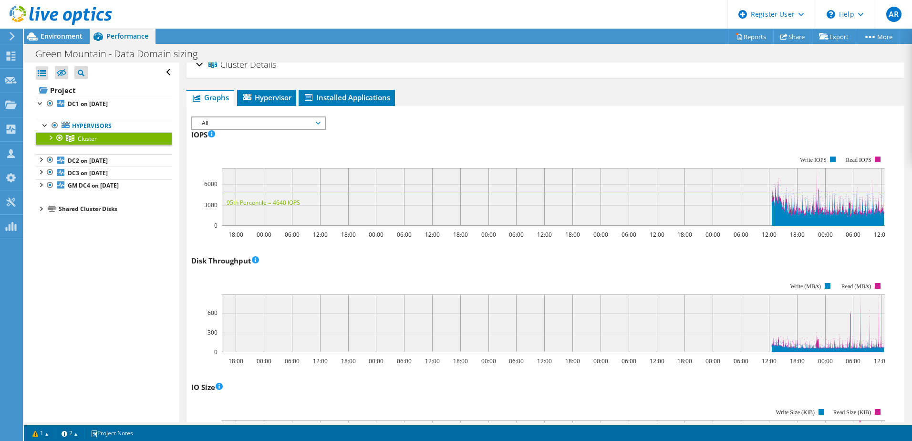
scroll to position [0, 0]
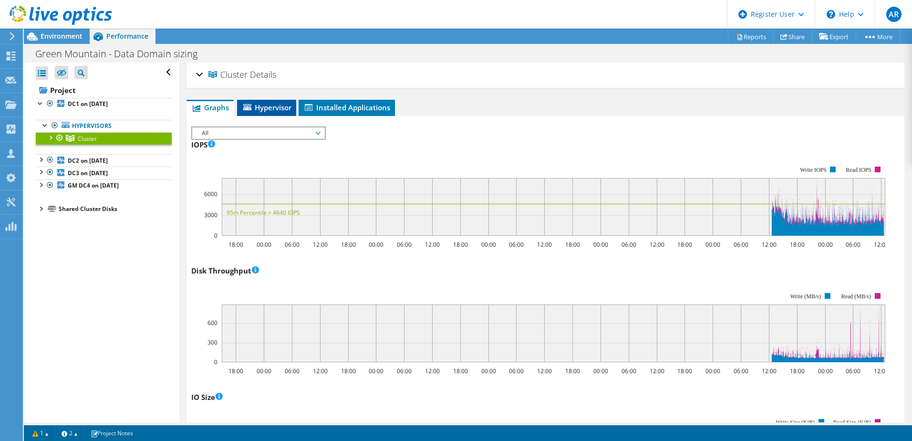
click at [260, 104] on span "Hypervisor" at bounding box center [267, 108] width 50 height 10
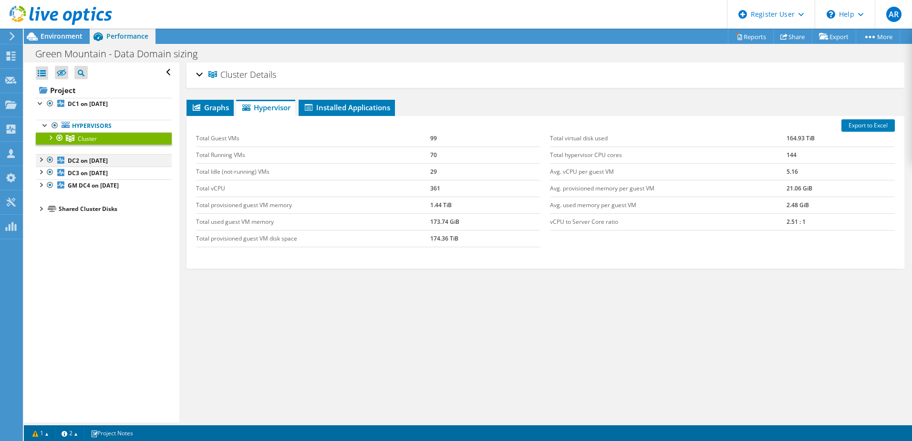
click at [42, 160] on div at bounding box center [41, 159] width 10 height 10
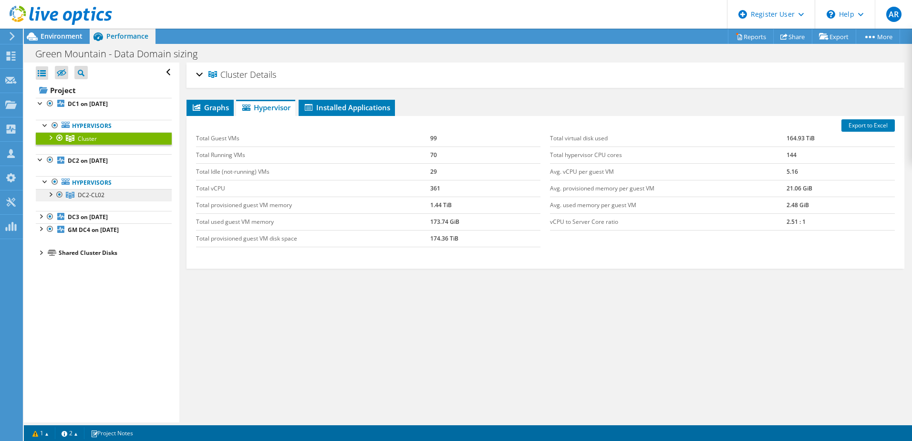
click at [94, 194] on span "DC2-CL02" at bounding box center [91, 195] width 27 height 8
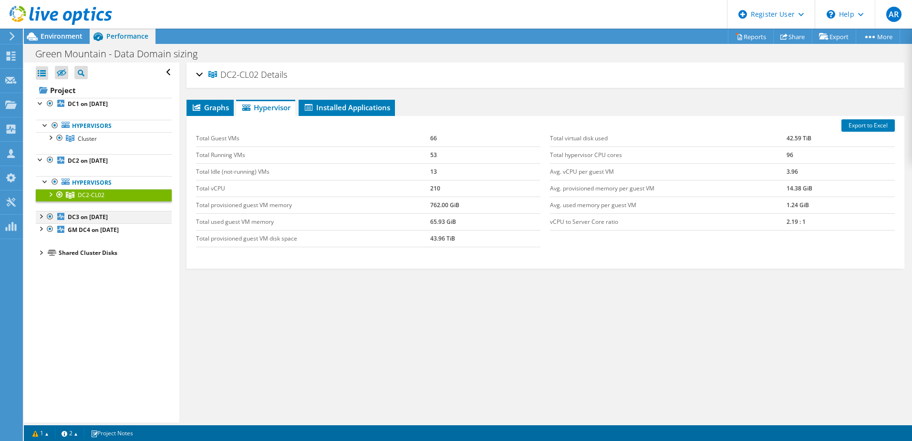
click at [40, 216] on div at bounding box center [41, 216] width 10 height 10
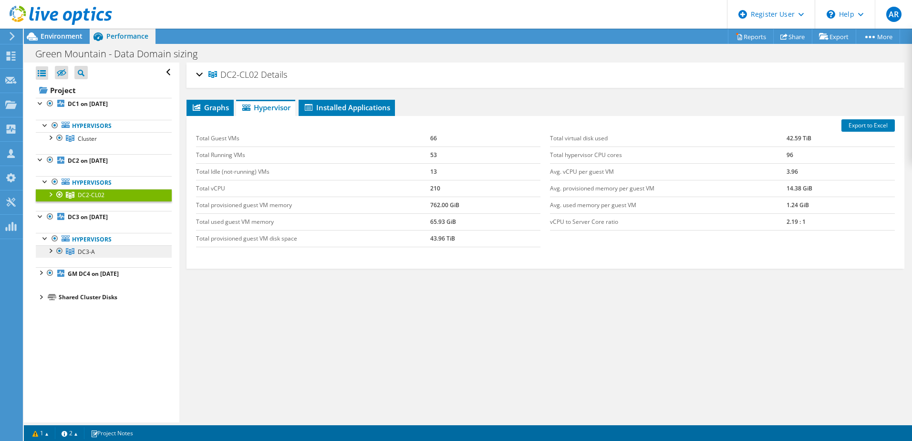
click at [89, 250] on span "DC3-A" at bounding box center [86, 252] width 17 height 8
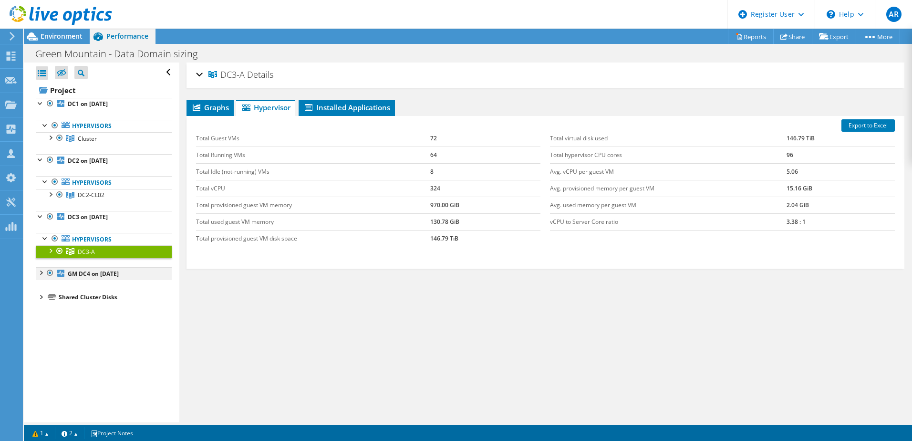
click at [41, 273] on div at bounding box center [41, 272] width 10 height 10
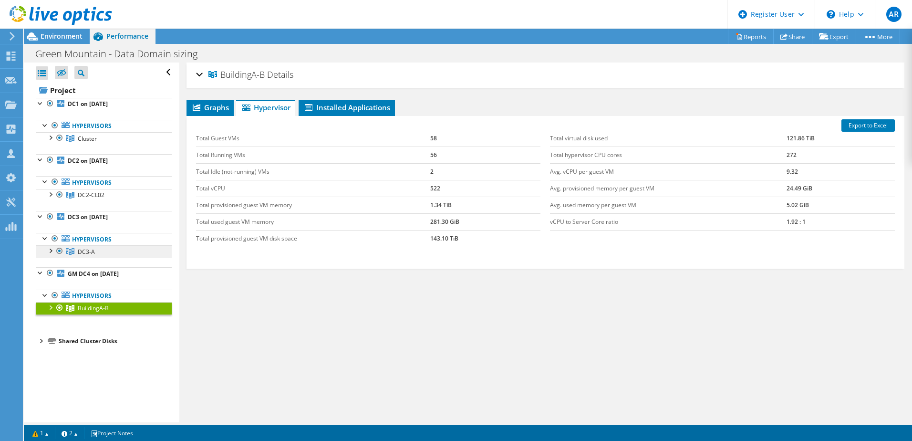
click at [90, 246] on link "DC3-A" at bounding box center [104, 251] width 136 height 12
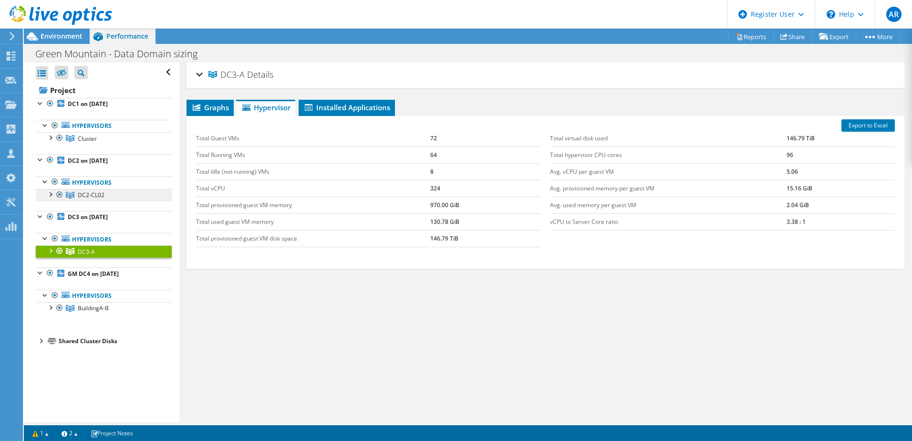
click at [79, 190] on link "DC2-CL02" at bounding box center [104, 195] width 136 height 12
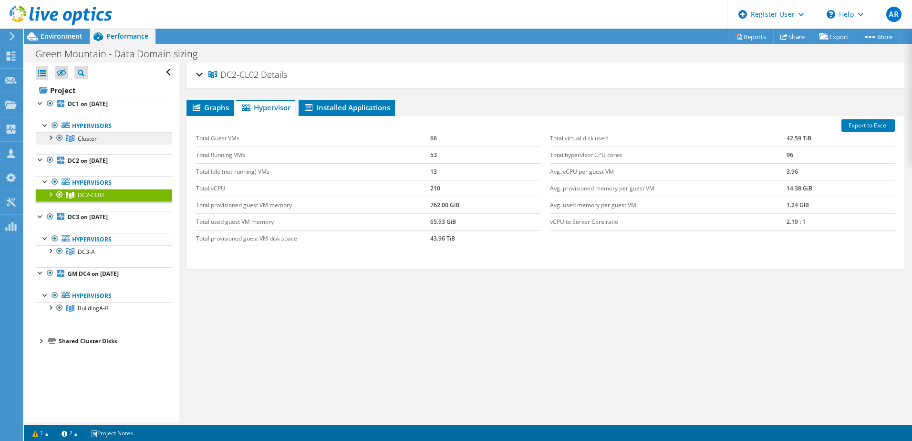
click at [90, 136] on span "Cluster" at bounding box center [87, 138] width 19 height 8
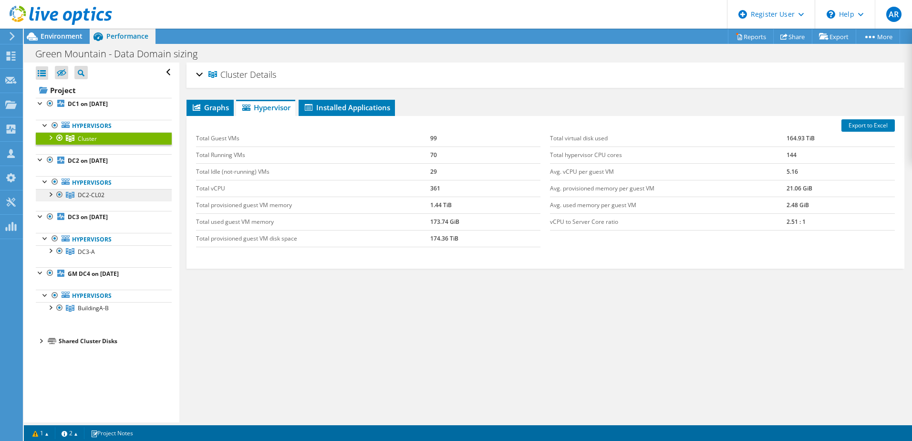
click at [95, 194] on span "DC2-CL02" at bounding box center [91, 195] width 27 height 8
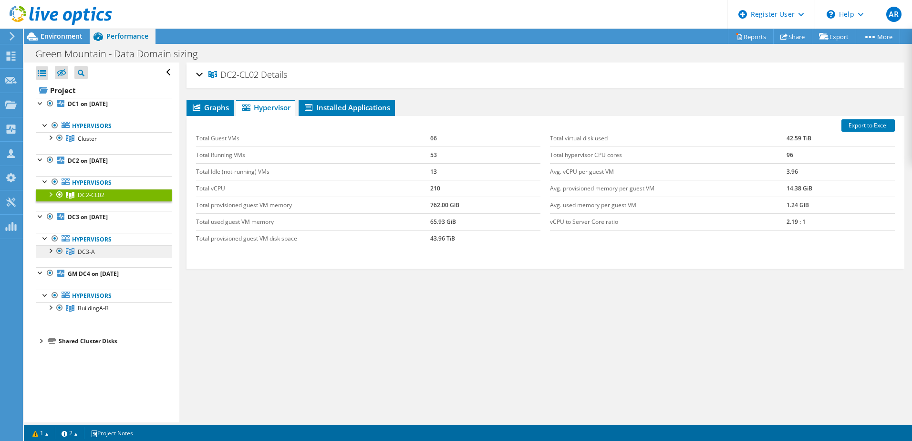
click at [88, 250] on span "DC3-A" at bounding box center [86, 252] width 17 height 8
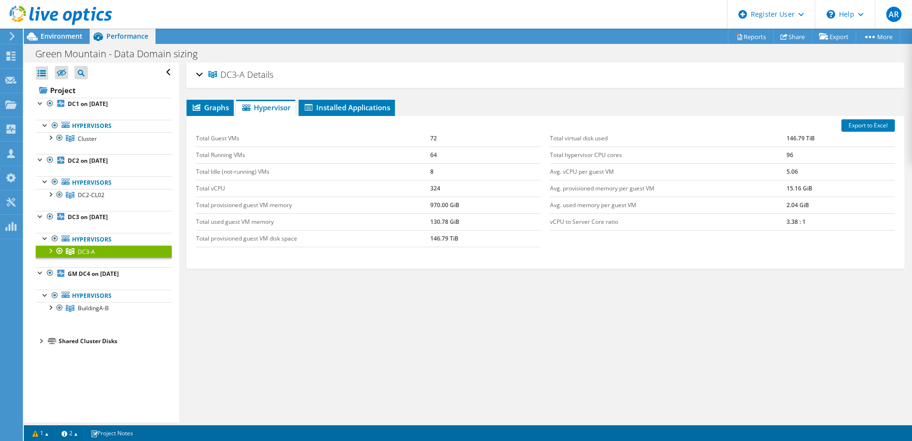
click at [80, 251] on span "DC3-A" at bounding box center [86, 252] width 17 height 8
click at [87, 309] on span "BuildingA-B" at bounding box center [93, 308] width 31 height 8
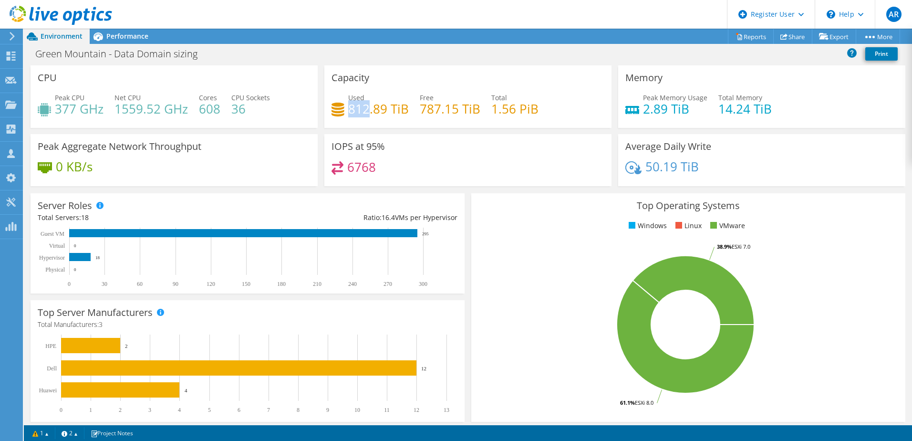
click at [369, 109] on h4 "812.89 TiB" at bounding box center [378, 108] width 61 height 10
click at [308, 232] on rect at bounding box center [243, 233] width 348 height 8
click at [308, 235] on rect at bounding box center [243, 233] width 348 height 8
drag, startPoint x: 715, startPoint y: 109, endPoint x: 787, endPoint y: 109, distance: 72.0
click at [787, 109] on div "Peak Memory Usage 2.89 TiB Total Memory 14.24 TiB" at bounding box center [761, 108] width 273 height 31
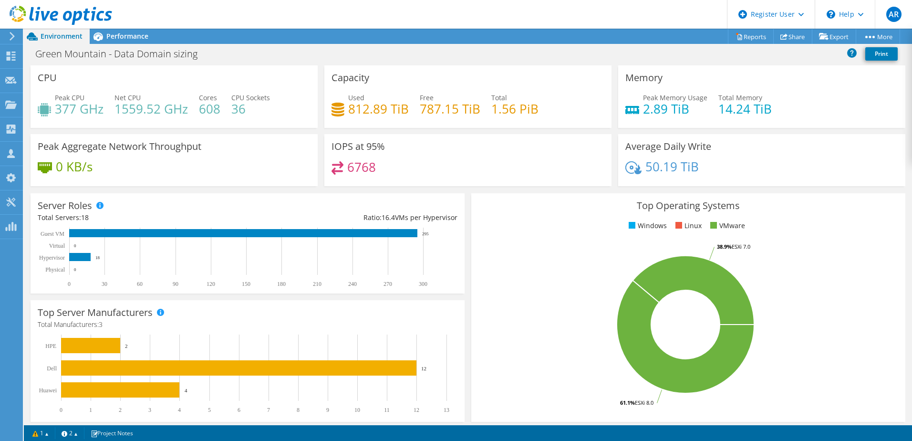
click at [780, 173] on div "50.19 TiB" at bounding box center [761, 171] width 273 height 20
click at [118, 37] on span "Performance" at bounding box center [127, 35] width 42 height 9
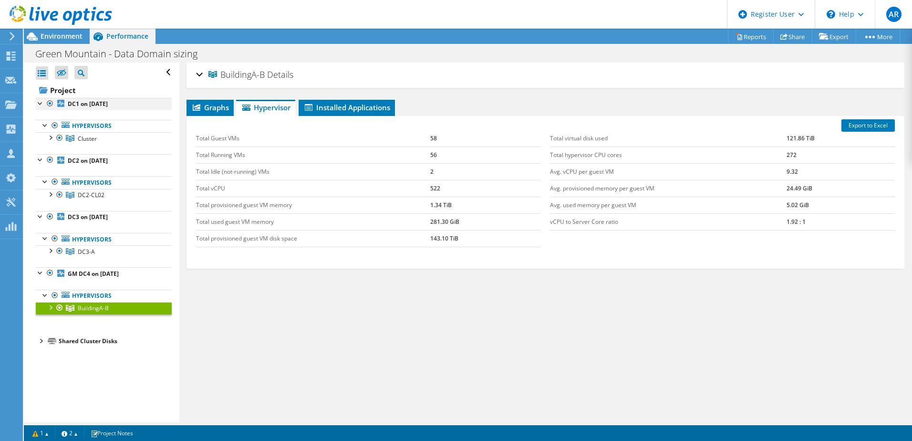
click at [38, 103] on div at bounding box center [41, 103] width 10 height 10
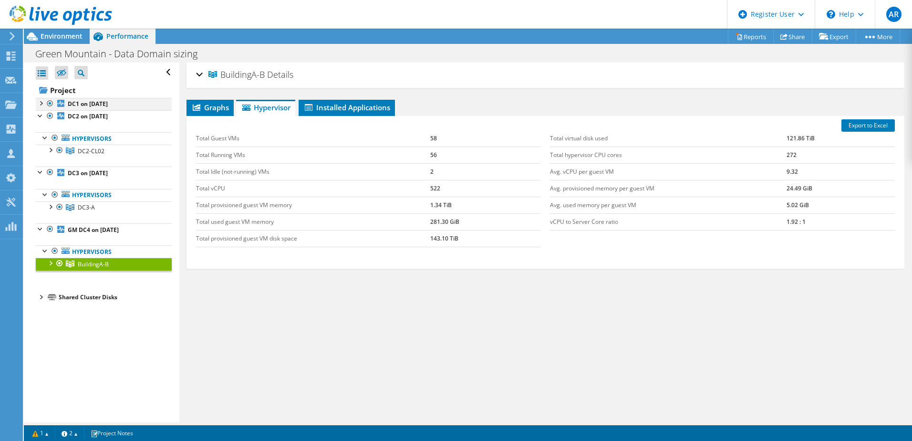
click at [42, 103] on div at bounding box center [41, 103] width 10 height 10
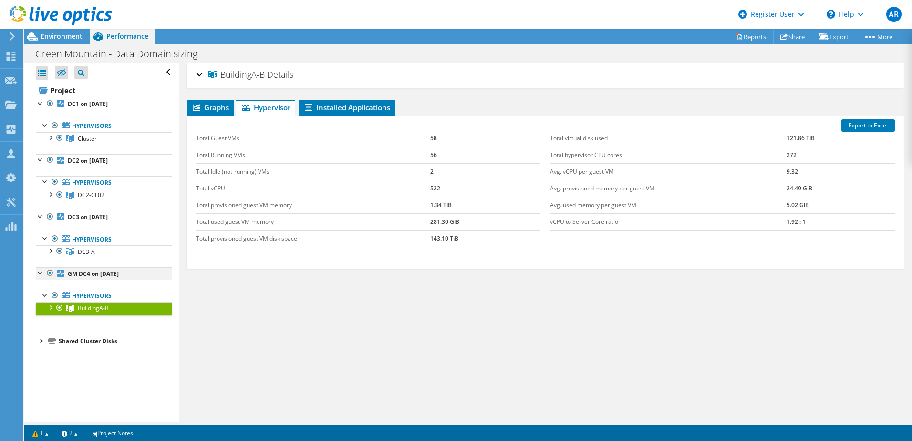
click at [39, 273] on div at bounding box center [41, 272] width 10 height 10
click at [39, 272] on div at bounding box center [41, 272] width 10 height 10
click at [84, 248] on span "DC3-A" at bounding box center [86, 252] width 17 height 8
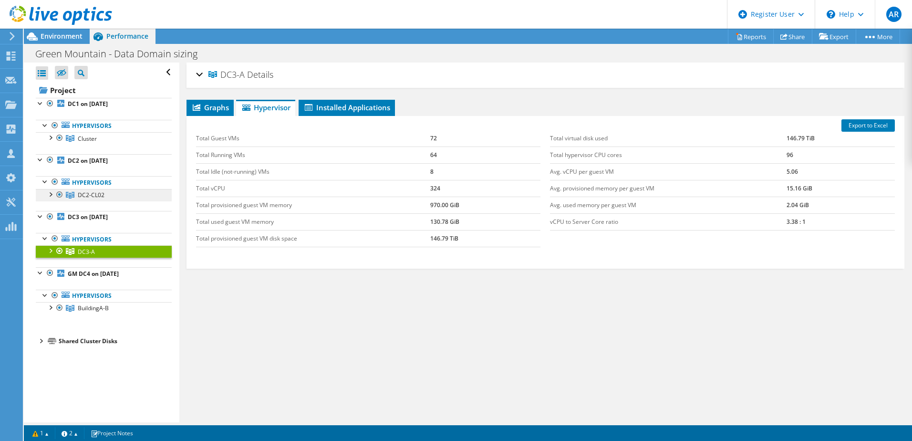
click at [91, 193] on span "DC2-CL02" at bounding box center [91, 195] width 27 height 8
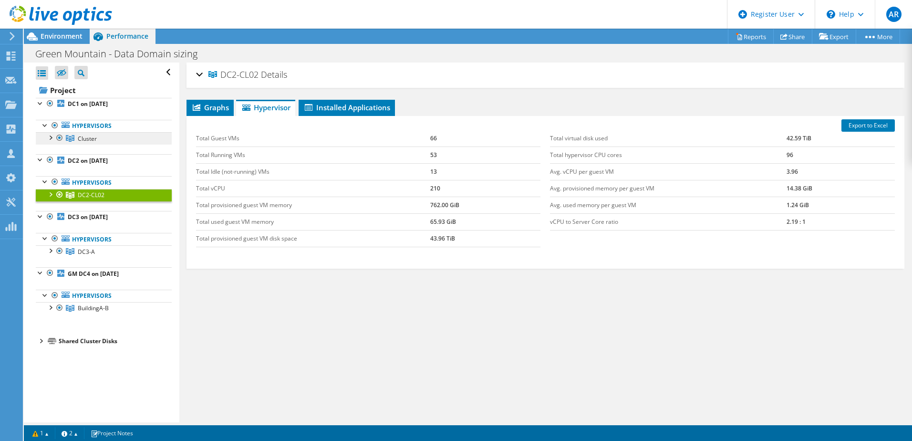
click at [88, 137] on span "Cluster" at bounding box center [87, 138] width 19 height 8
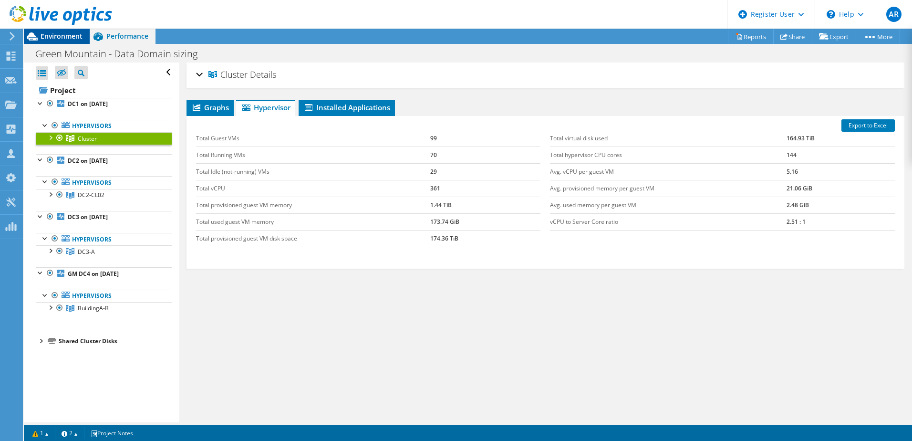
click at [57, 42] on div "Environment" at bounding box center [57, 36] width 66 height 15
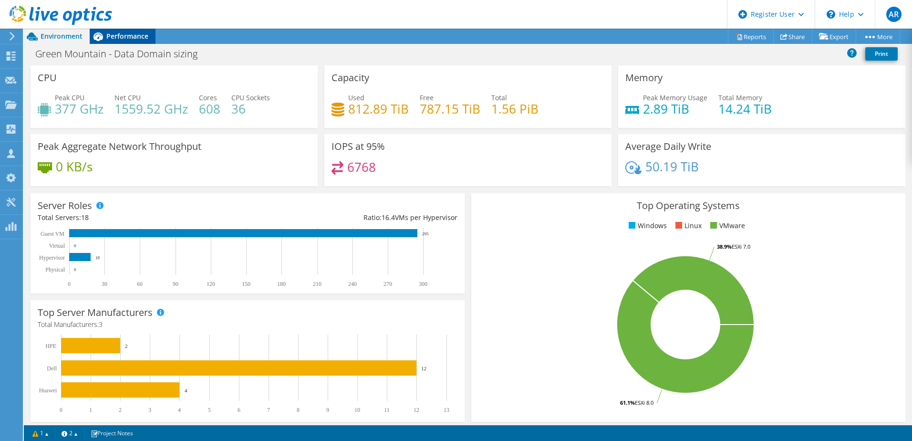
click at [129, 34] on span "Performance" at bounding box center [127, 35] width 42 height 9
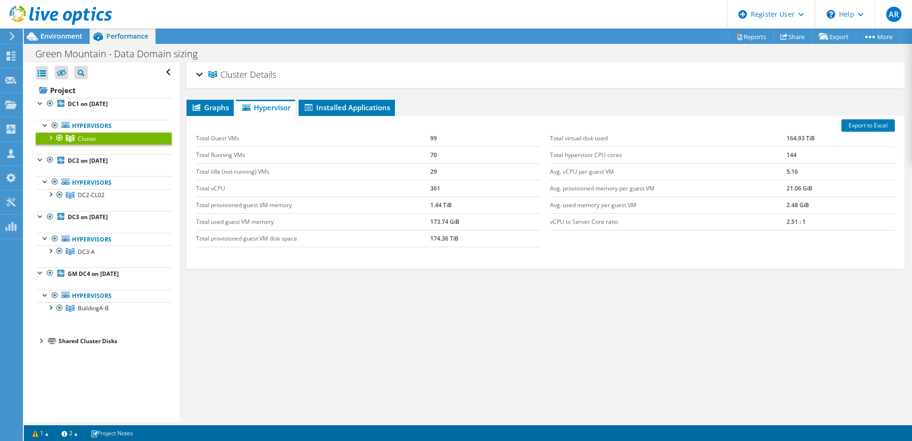
click at [62, 31] on div at bounding box center [56, 16] width 112 height 32
drag, startPoint x: 40, startPoint y: 340, endPoint x: 129, endPoint y: 334, distance: 89.4
click at [41, 340] on div at bounding box center [41, 340] width 10 height 10
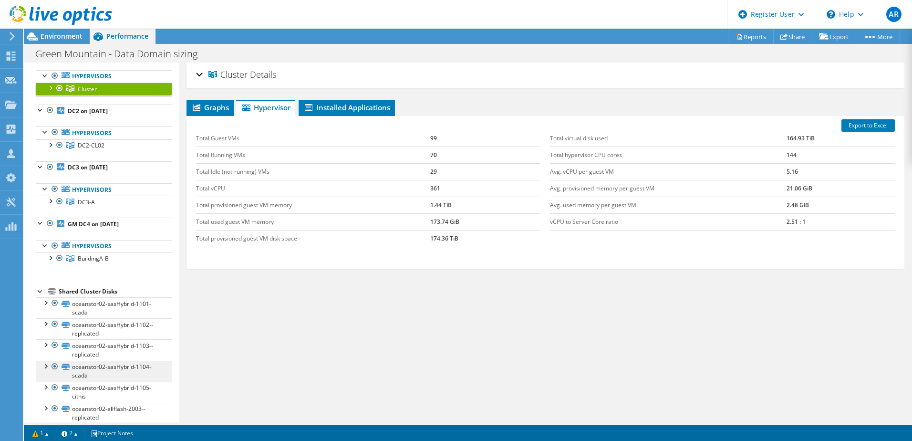
scroll to position [95, 0]
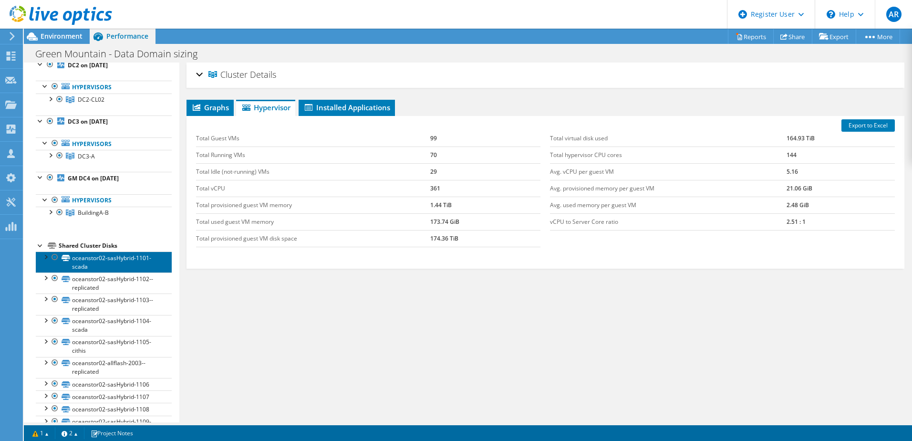
click at [109, 259] on link "oceanstor02-sasHybrid-1101-scada" at bounding box center [104, 261] width 136 height 21
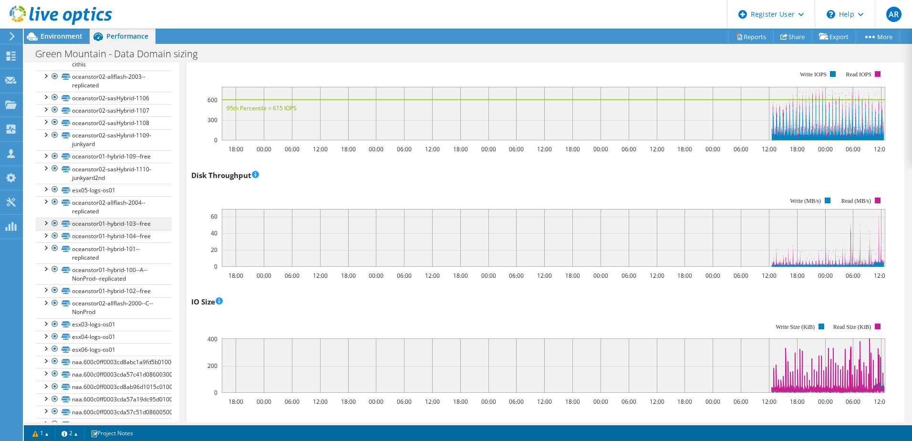
scroll to position [429, 0]
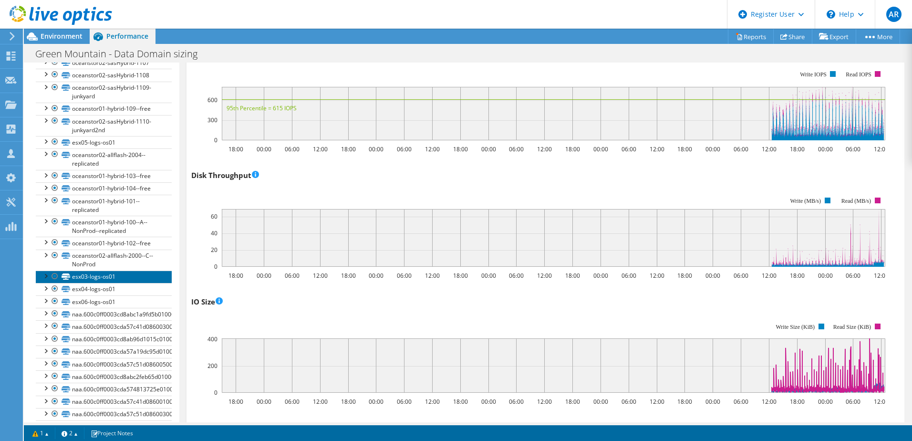
click at [97, 277] on link "esx03-logs-os01" at bounding box center [104, 276] width 136 height 12
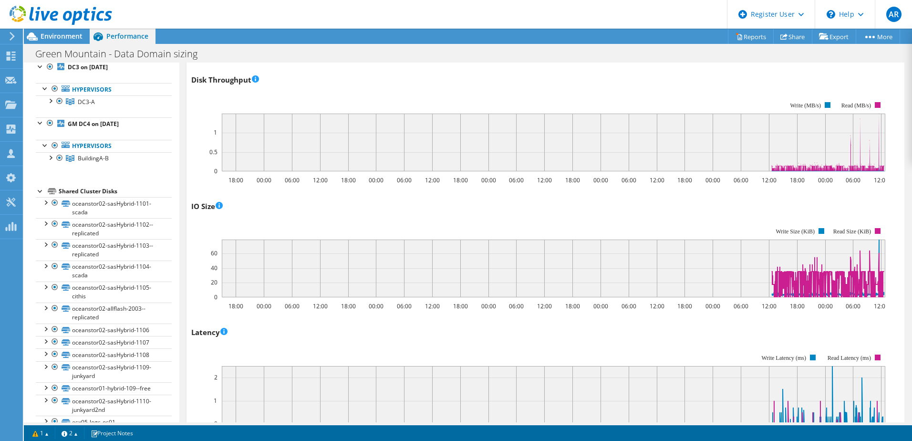
scroll to position [0, 0]
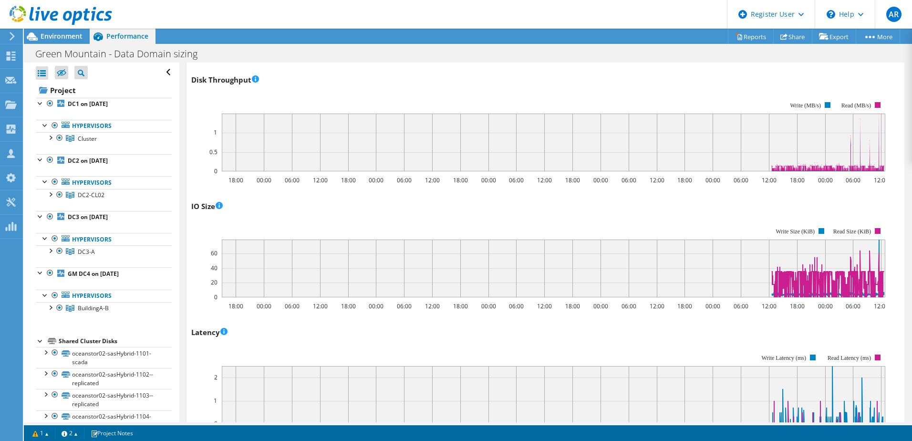
click at [39, 340] on div at bounding box center [41, 340] width 10 height 10
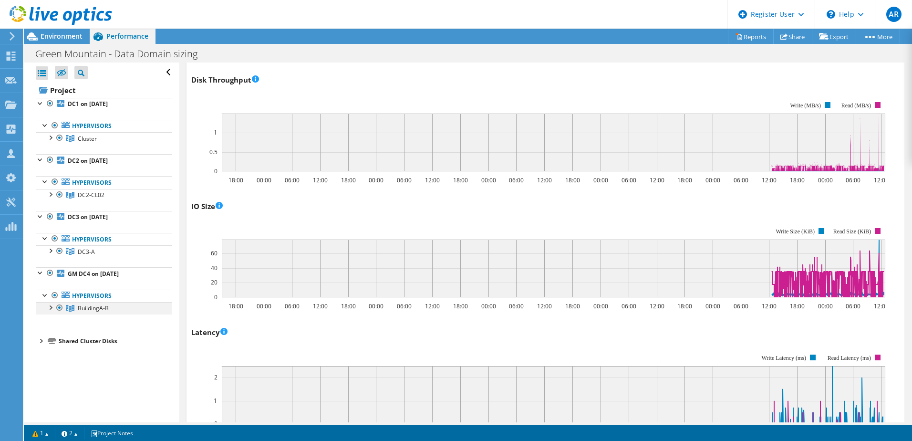
click at [50, 306] on div at bounding box center [50, 307] width 10 height 10
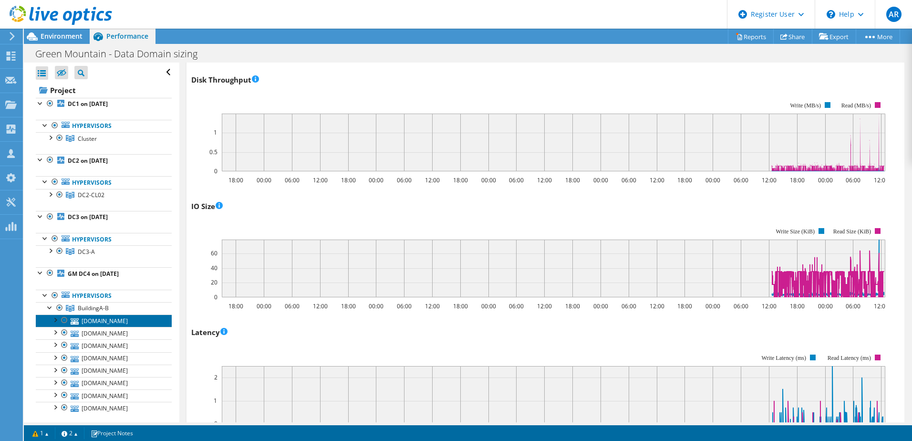
click at [119, 325] on link "[DOMAIN_NAME]" at bounding box center [104, 320] width 136 height 12
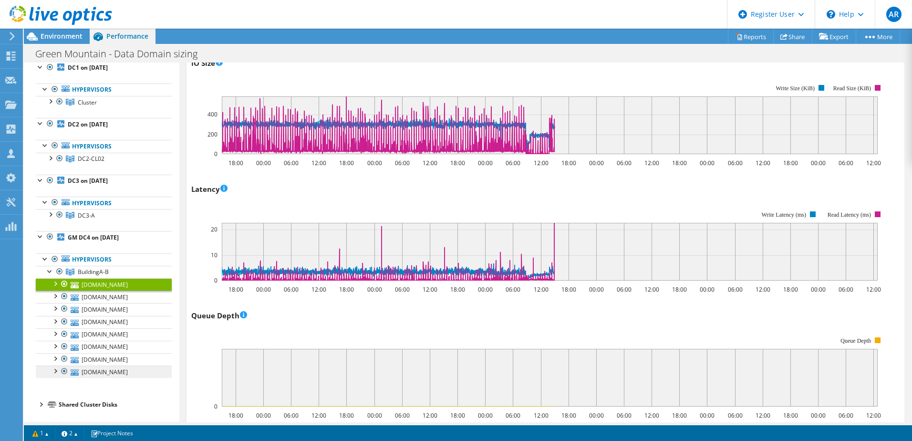
scroll to position [9, 0]
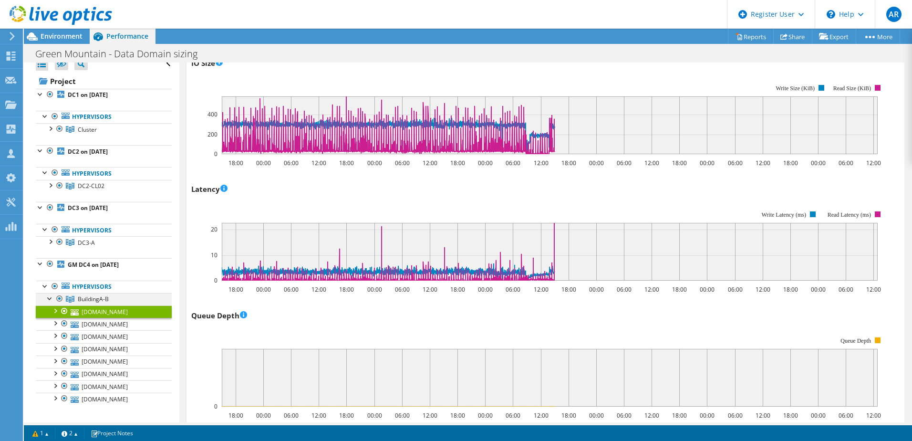
click at [49, 299] on div at bounding box center [50, 298] width 10 height 10
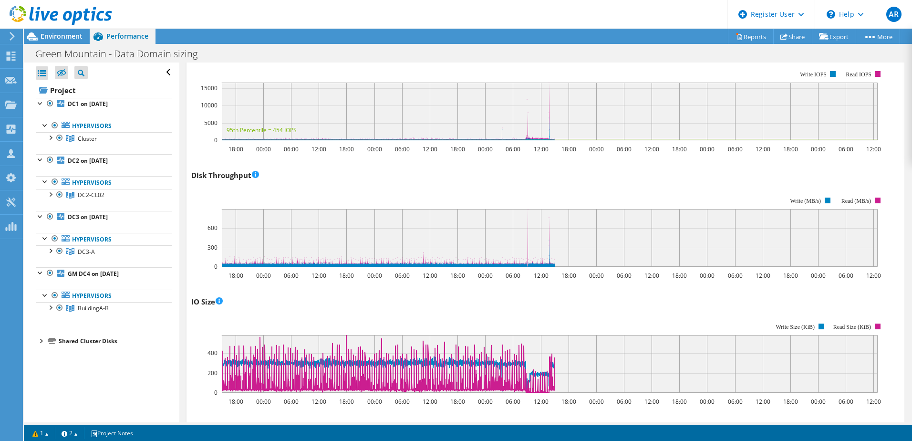
scroll to position [0, 0]
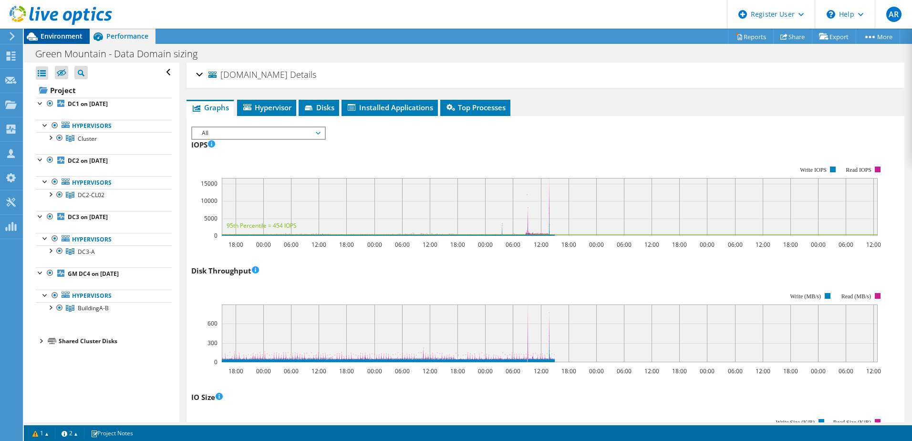
click at [57, 35] on span "Environment" at bounding box center [62, 35] width 42 height 9
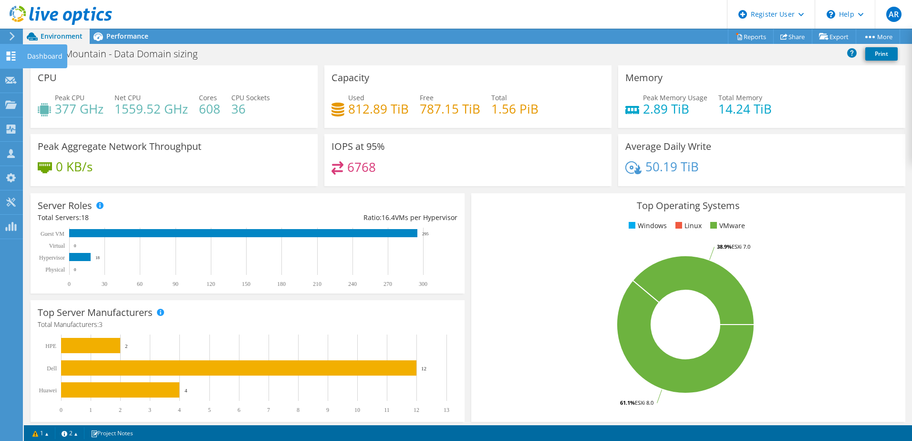
click at [14, 55] on use at bounding box center [11, 56] width 9 height 9
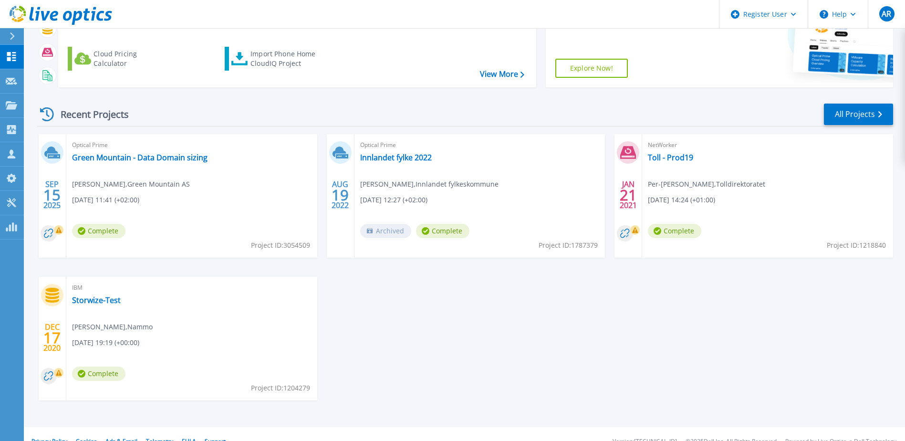
scroll to position [128, 0]
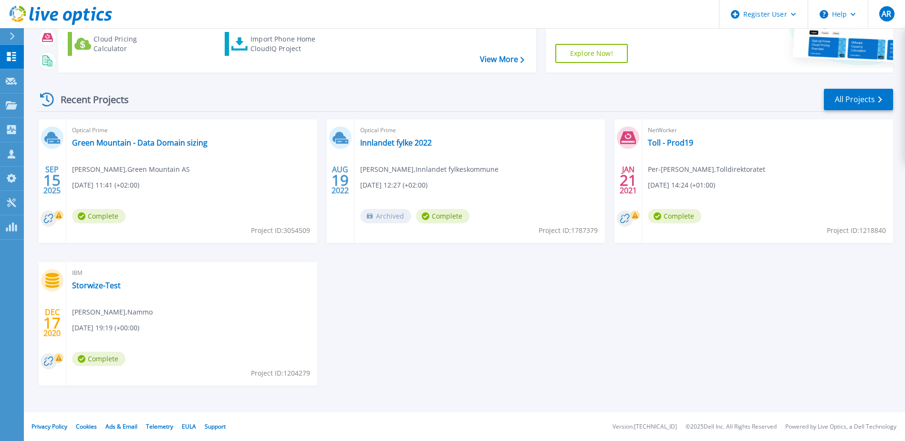
click at [667, 167] on span "Per-[PERSON_NAME] , Tolldirektoratet" at bounding box center [706, 169] width 117 height 10
click at [665, 132] on span "NetWorker" at bounding box center [767, 130] width 239 height 10
click at [671, 142] on link "Toll - Prod19" at bounding box center [670, 143] width 45 height 10
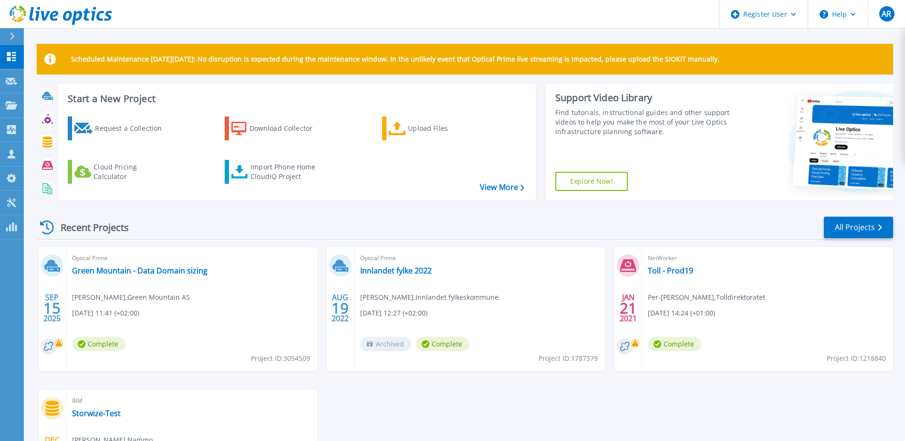
click at [599, 177] on link "Explore Now!" at bounding box center [591, 181] width 72 height 19
click at [124, 270] on link "Green Mountain - Data Domain sizing" at bounding box center [139, 271] width 135 height 10
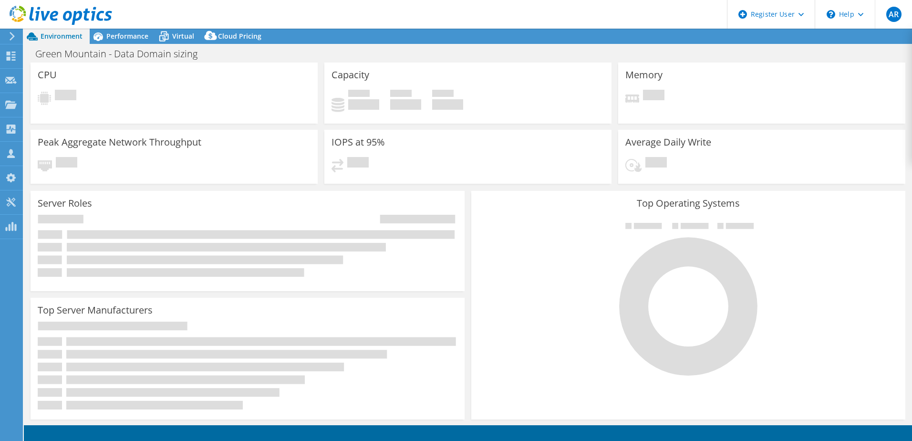
select select "EULondon"
select select "USD"
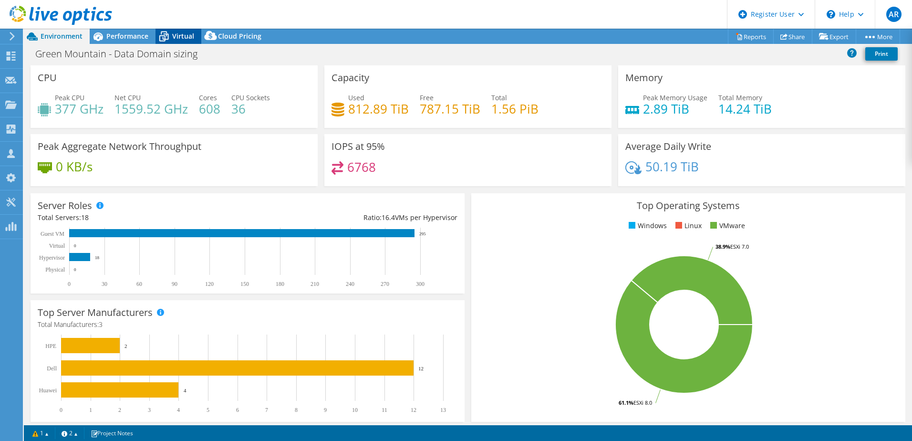
click at [181, 34] on span "Virtual" at bounding box center [183, 35] width 22 height 9
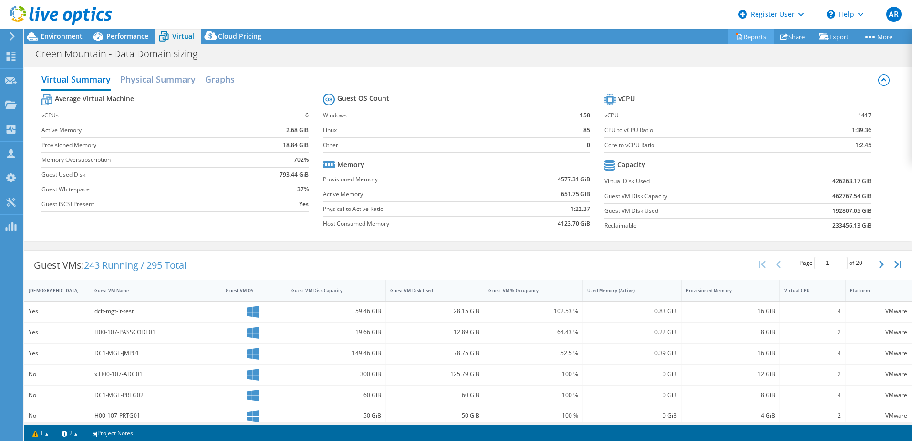
click at [751, 34] on link "Reports" at bounding box center [751, 36] width 46 height 15
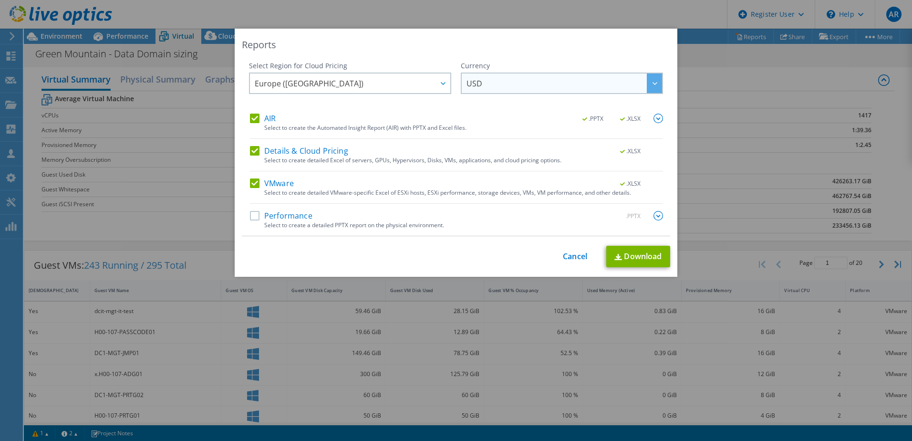
click at [651, 81] on div at bounding box center [654, 83] width 15 height 20
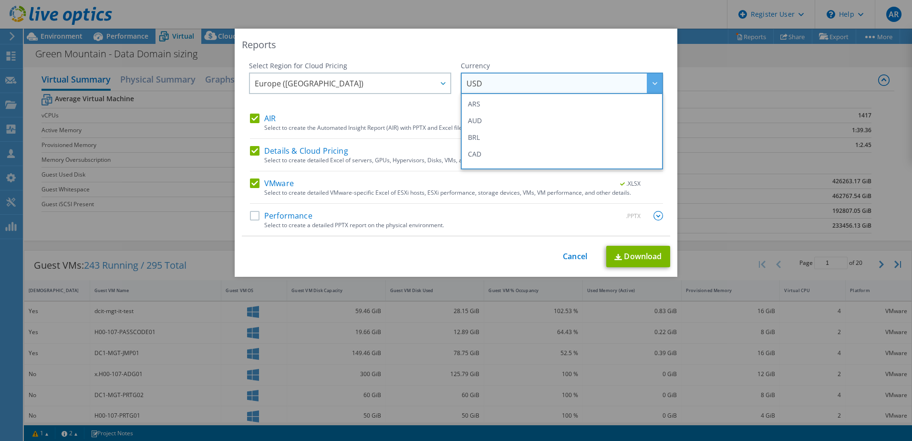
click at [648, 80] on div at bounding box center [654, 83] width 15 height 20
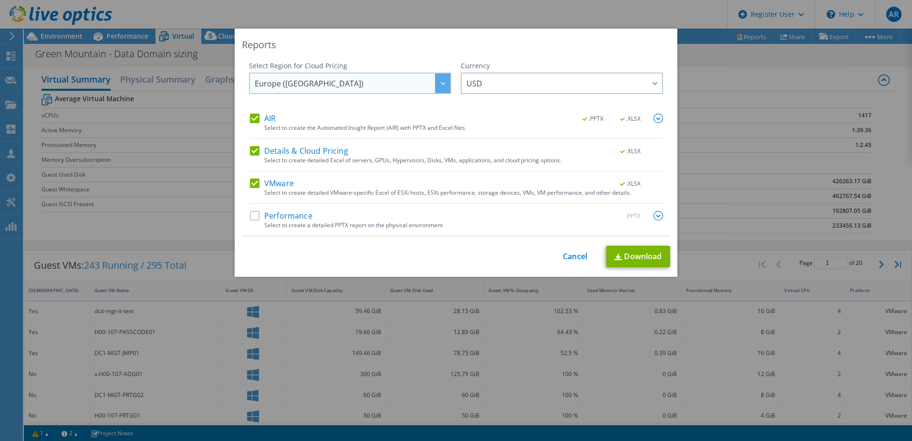
click at [442, 83] on icon at bounding box center [443, 83] width 5 height 3
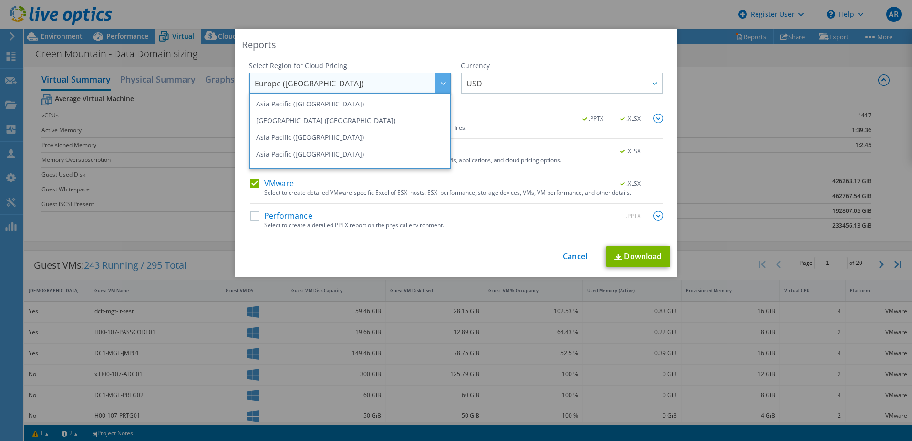
click at [442, 83] on icon at bounding box center [443, 83] width 5 height 3
click at [383, 86] on span "Europe ([GEOGRAPHIC_DATA])" at bounding box center [353, 83] width 196 height 20
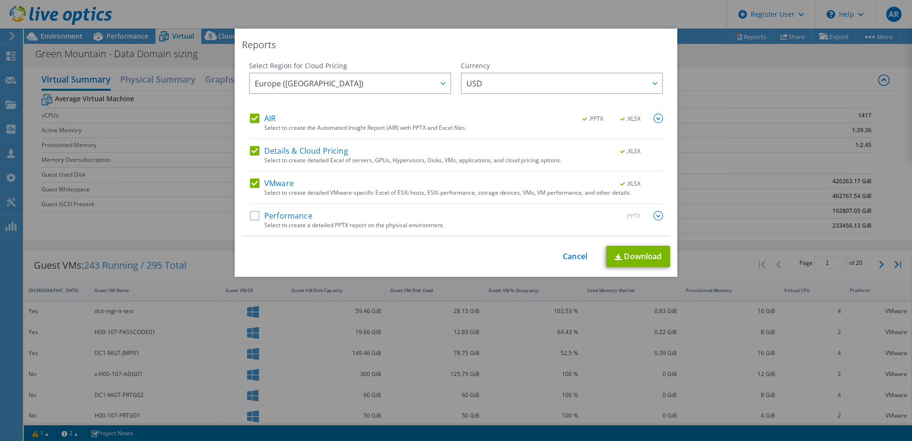
click at [252, 150] on label "Details & Cloud Pricing" at bounding box center [299, 151] width 98 height 10
click at [0, 0] on input "Details & Cloud Pricing" at bounding box center [0, 0] width 0 height 0
click at [250, 179] on label "VMware" at bounding box center [272, 183] width 44 height 10
click at [0, 0] on input "VMware" at bounding box center [0, 0] width 0 height 0
click at [633, 255] on link "Download" at bounding box center [638, 256] width 64 height 21
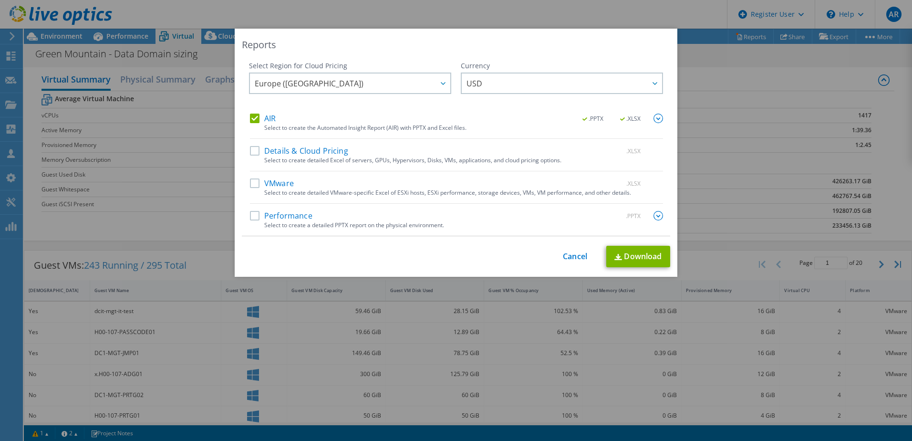
click at [253, 118] on label "AIR" at bounding box center [263, 118] width 26 height 10
click at [0, 0] on input "AIR" at bounding box center [0, 0] width 0 height 0
click at [251, 182] on label "VMware" at bounding box center [272, 183] width 44 height 10
click at [0, 0] on input "VMware" at bounding box center [0, 0] width 0 height 0
click at [640, 256] on link "Download" at bounding box center [638, 256] width 64 height 21
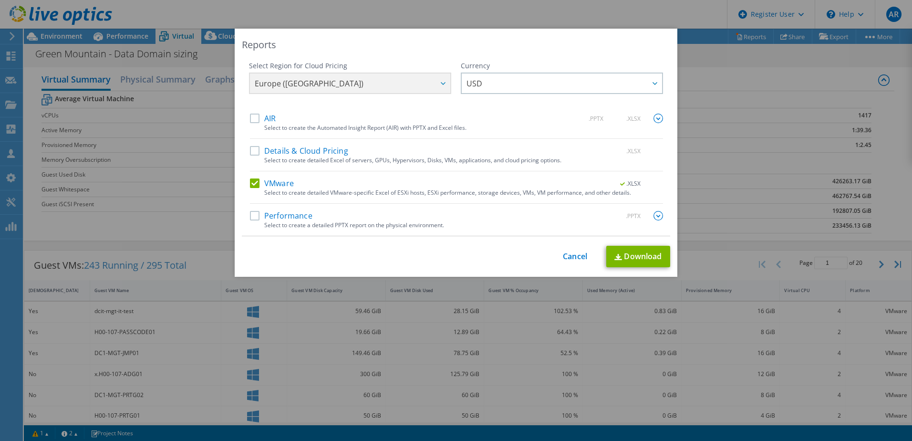
click at [252, 181] on label "VMware" at bounding box center [272, 183] width 44 height 10
click at [0, 0] on input "VMware" at bounding box center [0, 0] width 0 height 0
click at [251, 151] on label "Details & Cloud Pricing" at bounding box center [299, 151] width 98 height 10
click at [0, 0] on input "Details & Cloud Pricing" at bounding box center [0, 0] width 0 height 0
click at [627, 247] on link "Download" at bounding box center [638, 256] width 64 height 21
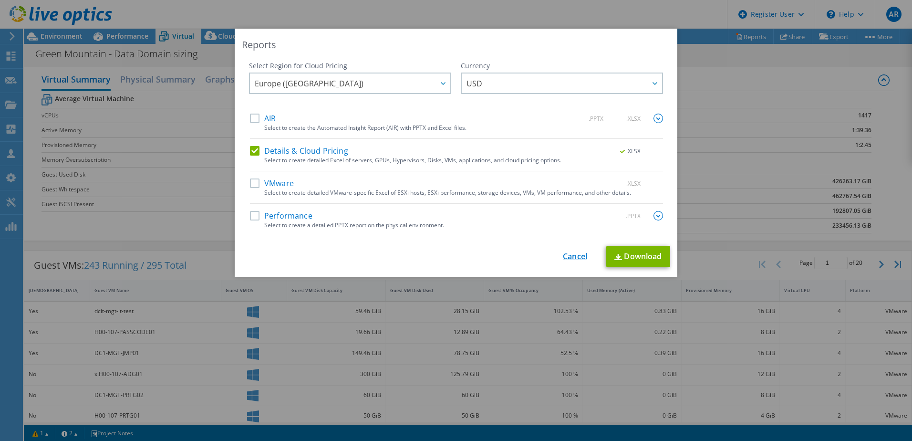
click at [569, 254] on link "Cancel" at bounding box center [575, 256] width 24 height 9
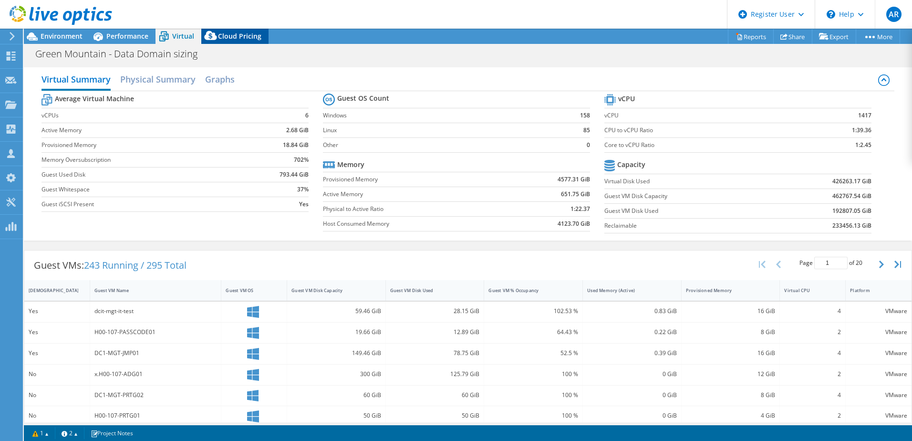
click at [251, 34] on span "Cloud Pricing" at bounding box center [239, 35] width 43 height 9
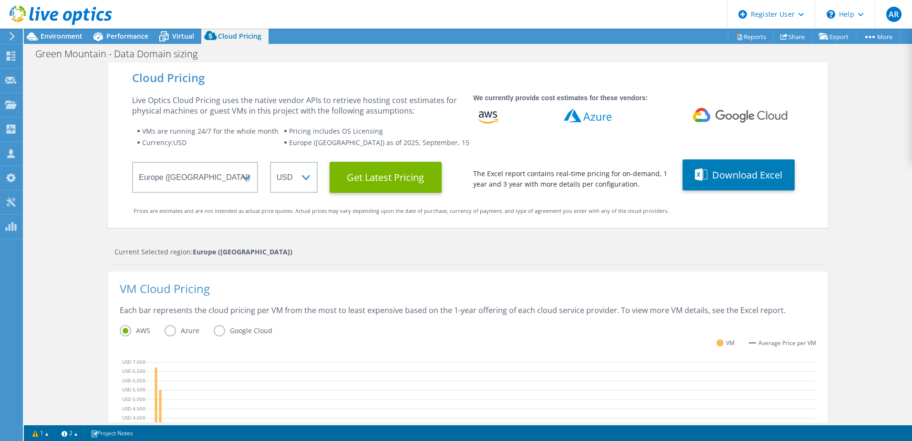
scroll to position [123, 0]
click at [53, 37] on span "Environment" at bounding box center [62, 35] width 42 height 9
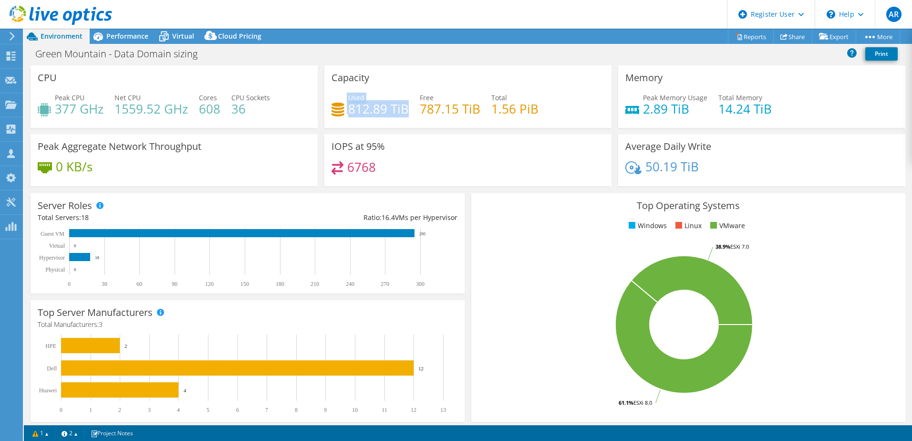
drag, startPoint x: 404, startPoint y: 110, endPoint x: 340, endPoint y: 112, distance: 63.4
click at [340, 112] on div "Used 812.89 TiB" at bounding box center [369, 103] width 77 height 21
click at [585, 230] on ul "Windows Linux VMware" at bounding box center [688, 225] width 420 height 11
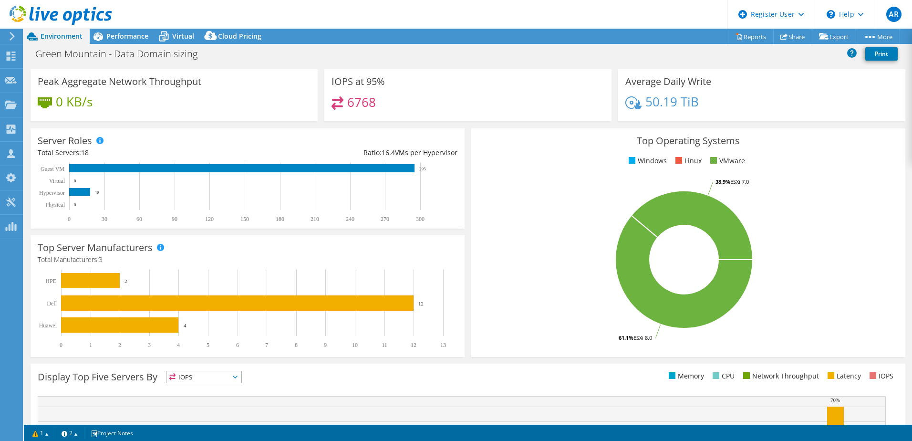
scroll to position [53, 0]
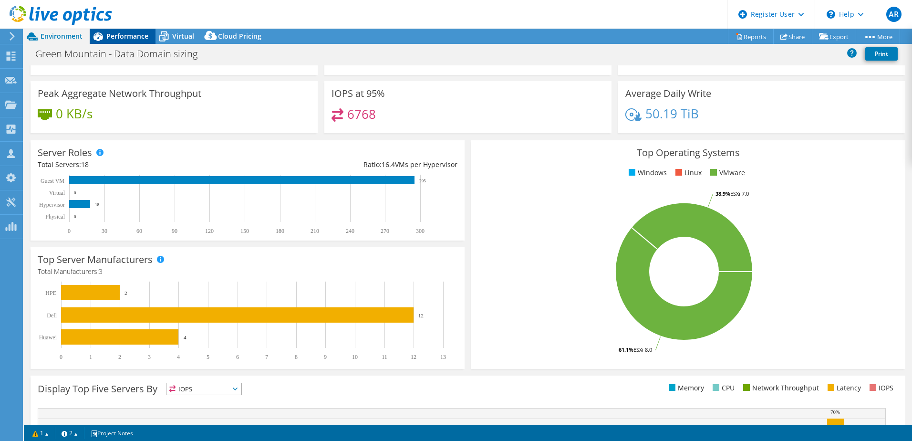
click at [114, 37] on span "Performance" at bounding box center [127, 35] width 42 height 9
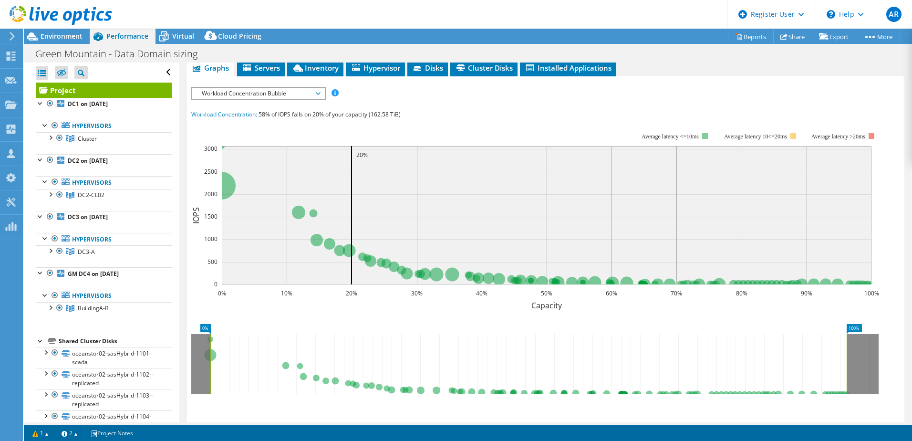
scroll to position [0, 0]
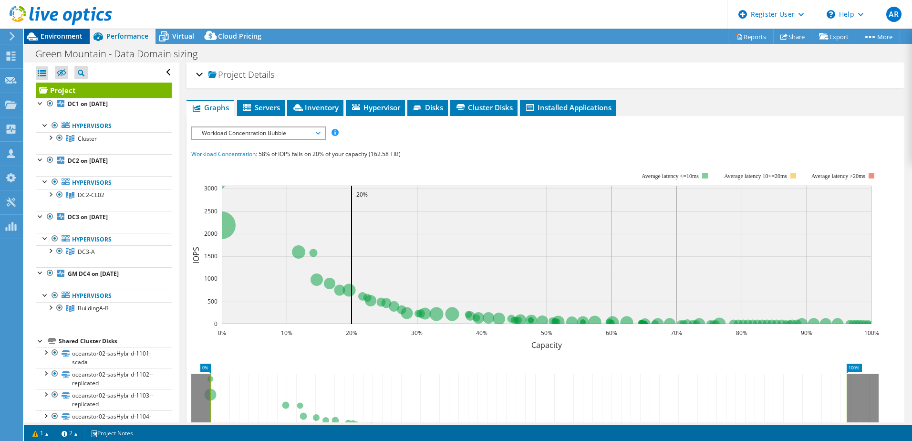
click at [62, 32] on span "Environment" at bounding box center [62, 35] width 42 height 9
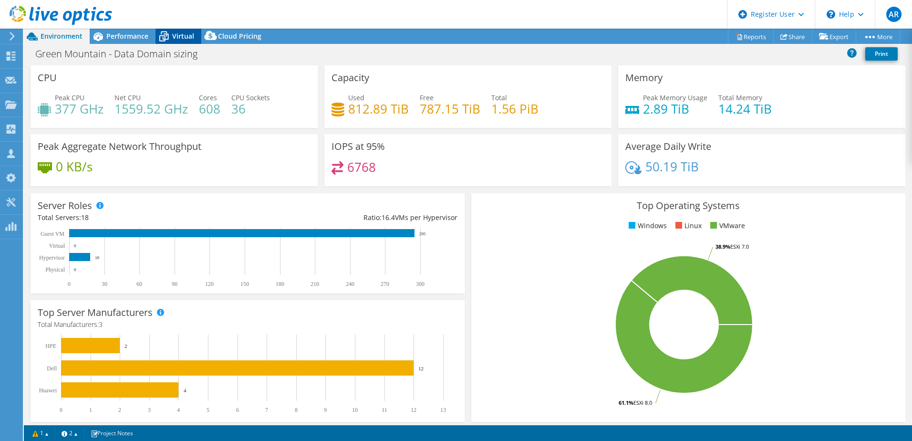
click at [182, 36] on span "Virtual" at bounding box center [183, 35] width 22 height 9
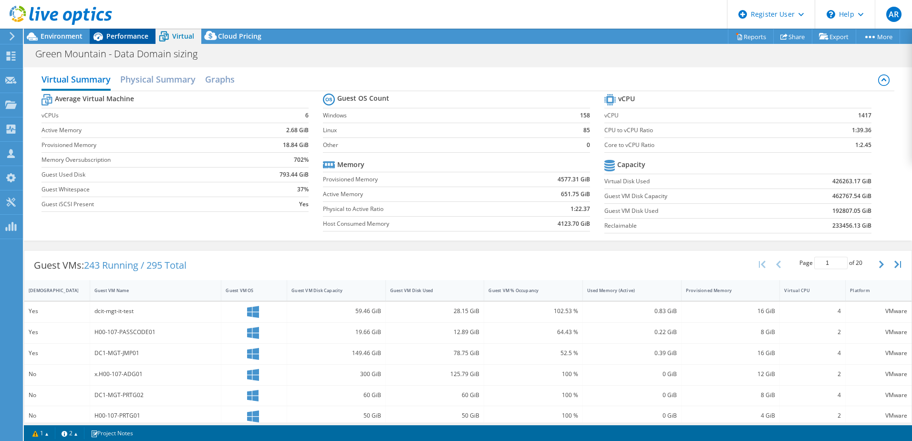
click at [129, 32] on span "Performance" at bounding box center [127, 35] width 42 height 9
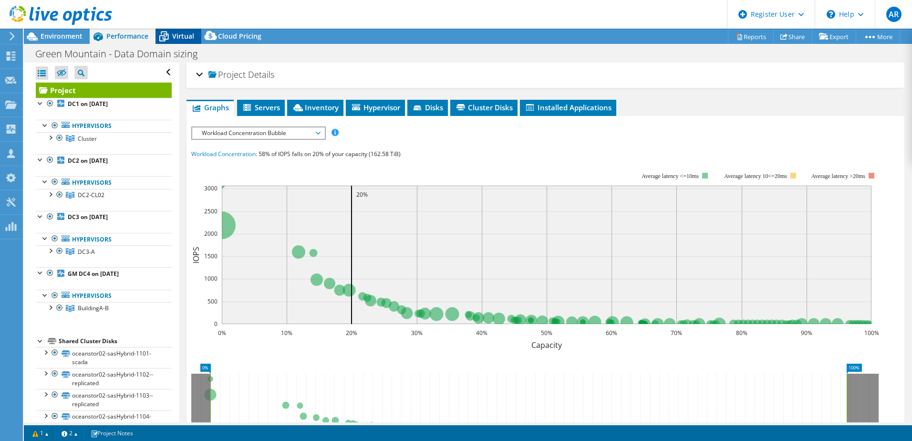
click at [180, 35] on span "Virtual" at bounding box center [183, 35] width 22 height 9
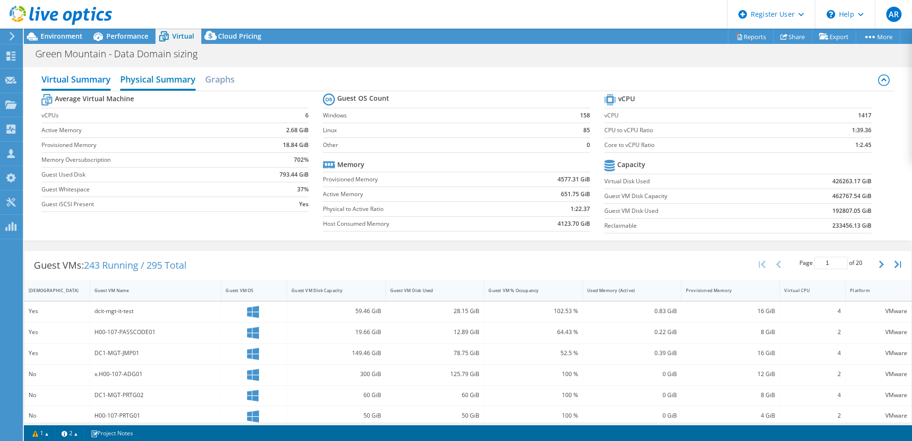
click at [165, 79] on h2 "Physical Summary" at bounding box center [157, 80] width 75 height 21
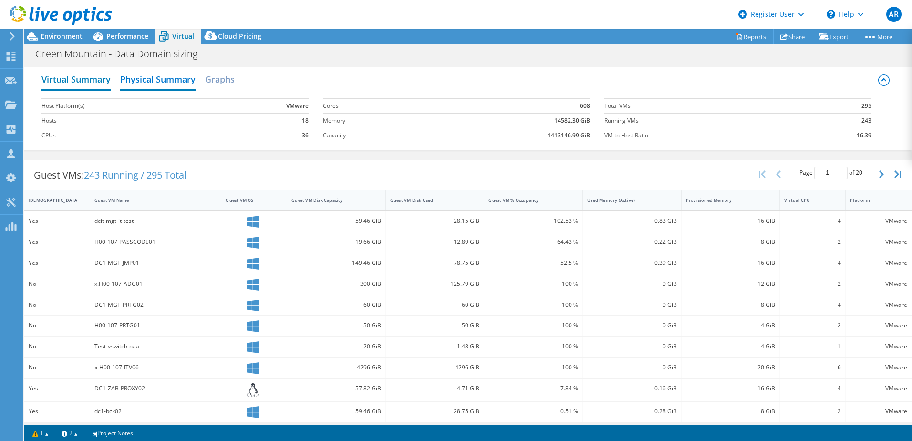
click at [70, 77] on h2 "Virtual Summary" at bounding box center [75, 80] width 69 height 21
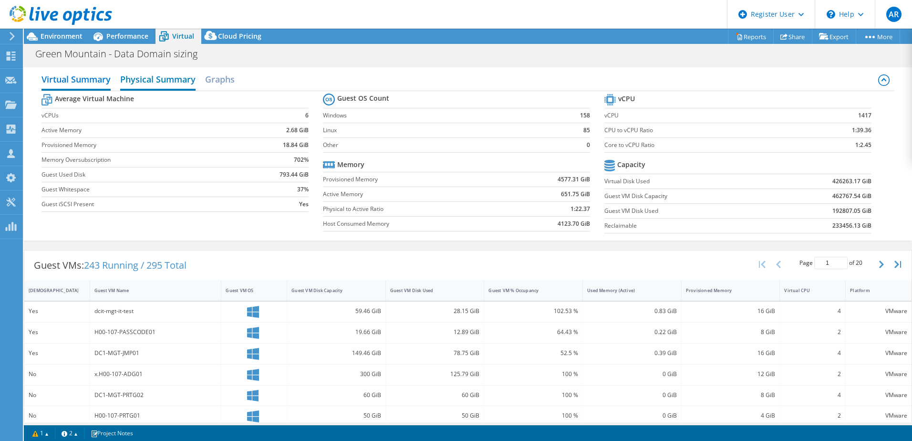
click at [161, 78] on h2 "Physical Summary" at bounding box center [157, 80] width 75 height 21
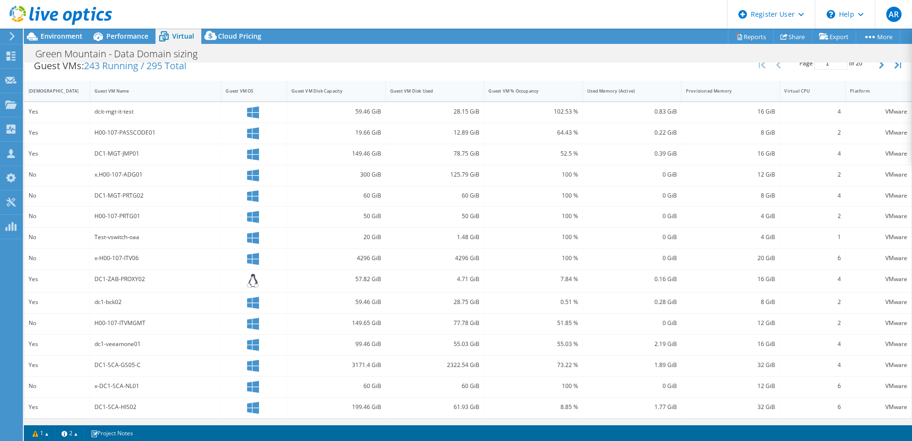
scroll to position [110, 0]
click at [446, 362] on div "2322.54 GiB" at bounding box center [435, 364] width 90 height 10
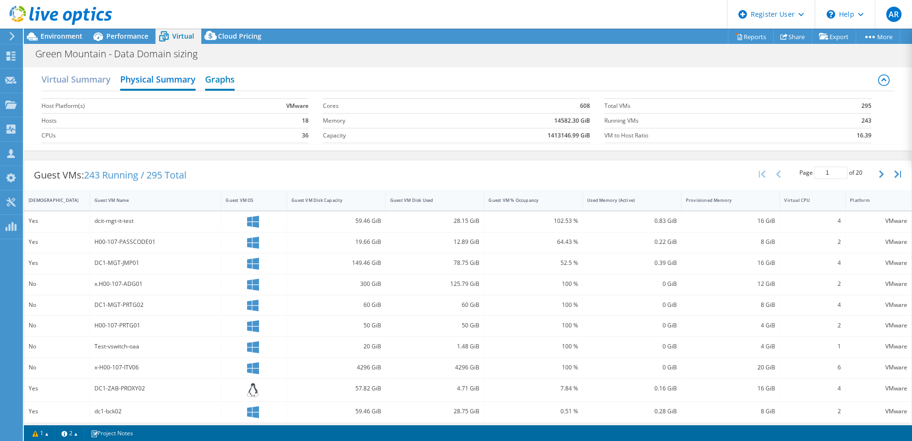
click at [222, 80] on h2 "Graphs" at bounding box center [220, 80] width 30 height 21
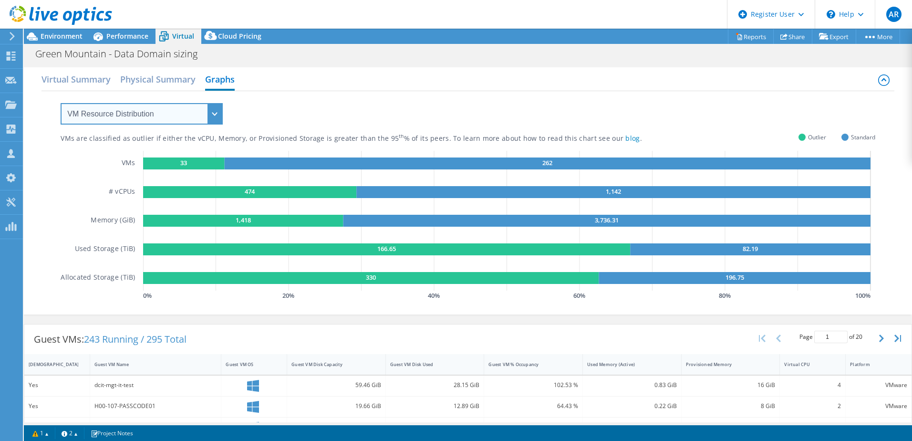
click at [213, 112] on select "VM Resource Distribution Provisioning Contrast Over Provisioning" at bounding box center [142, 113] width 162 height 21
click at [61, 103] on select "VM Resource Distribution Provisioning Contrast Over Provisioning" at bounding box center [142, 113] width 162 height 21
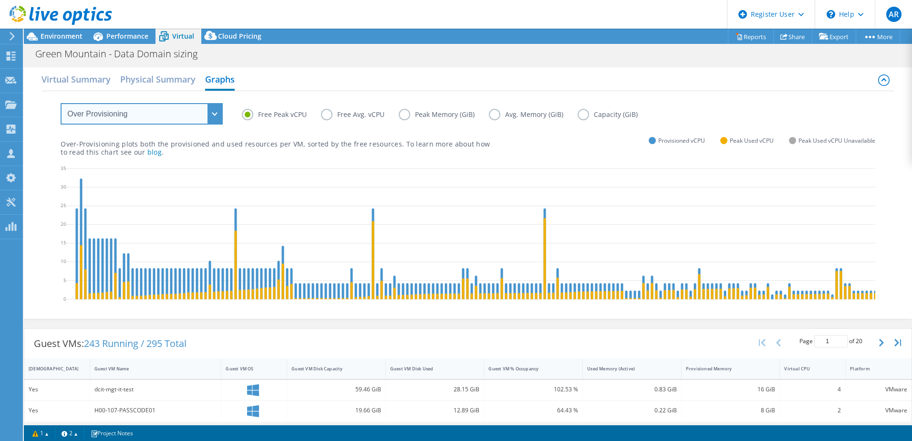
click at [212, 115] on select "VM Resource Distribution Provisioning Contrast Over Provisioning" at bounding box center [142, 113] width 162 height 21
click at [61, 103] on select "VM Resource Distribution Provisioning Contrast Over Provisioning" at bounding box center [142, 113] width 162 height 21
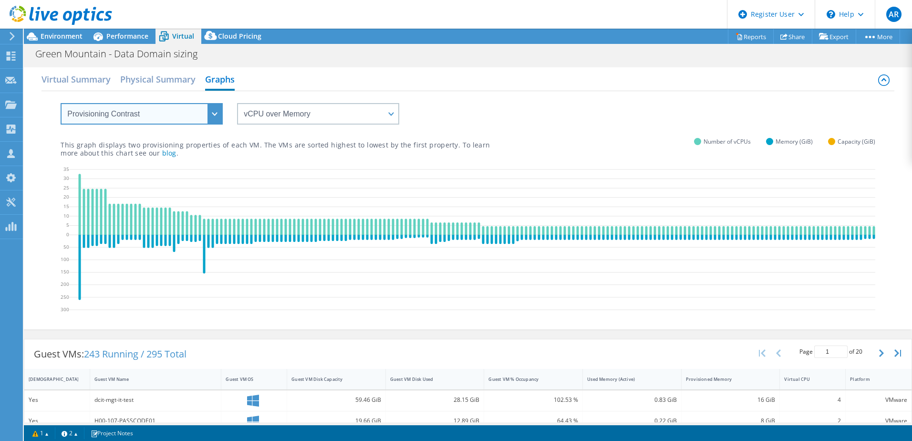
click at [214, 113] on select "VM Resource Distribution Provisioning Contrast Over Provisioning" at bounding box center [142, 113] width 162 height 21
select select "VM Resource Distribution"
click at [61, 103] on select "VM Resource Distribution Provisioning Contrast Over Provisioning" at bounding box center [142, 113] width 162 height 21
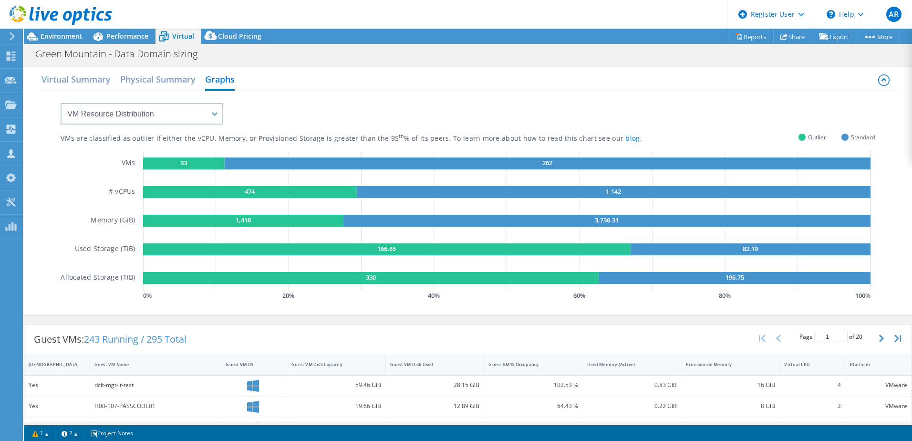
click at [58, 32] on span "Environment" at bounding box center [62, 35] width 42 height 9
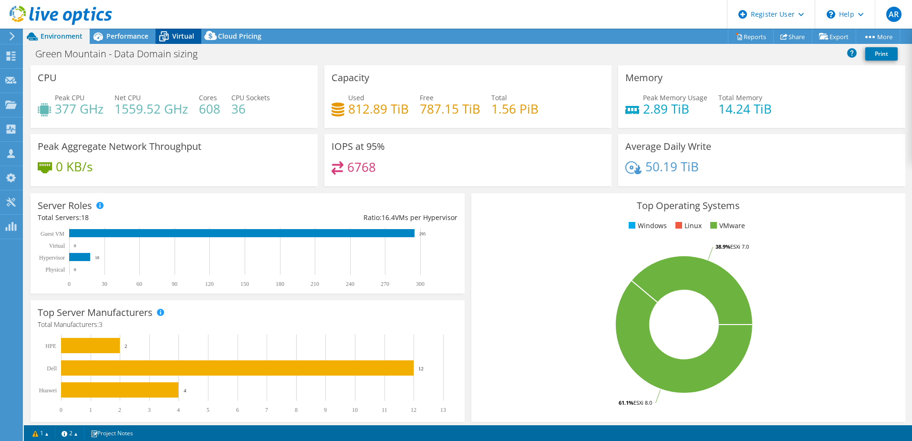
click at [183, 33] on span "Virtual" at bounding box center [183, 35] width 22 height 9
